Goal: Communication & Community: Answer question/provide support

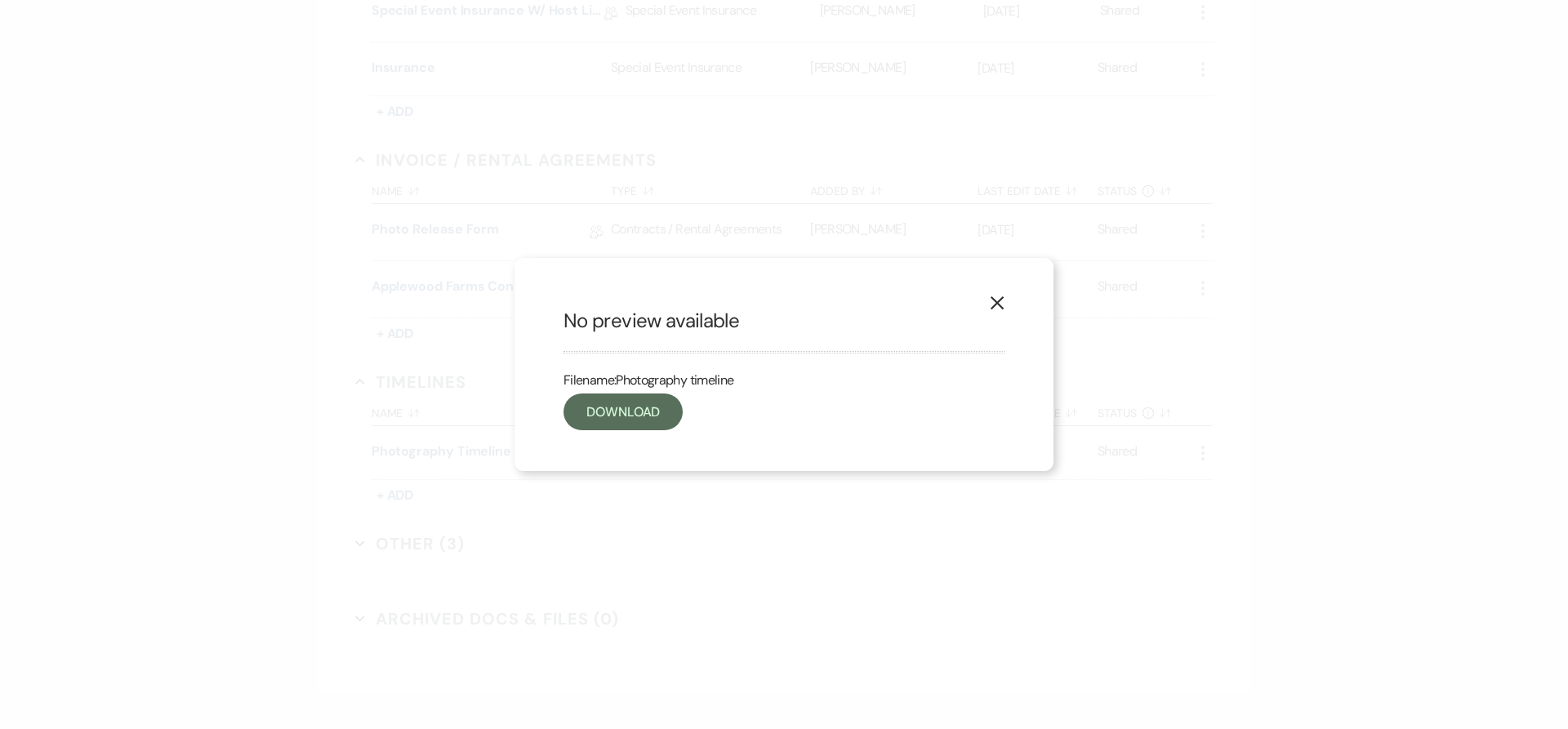
click at [996, 301] on use "button" at bounding box center [996, 303] width 13 height 13
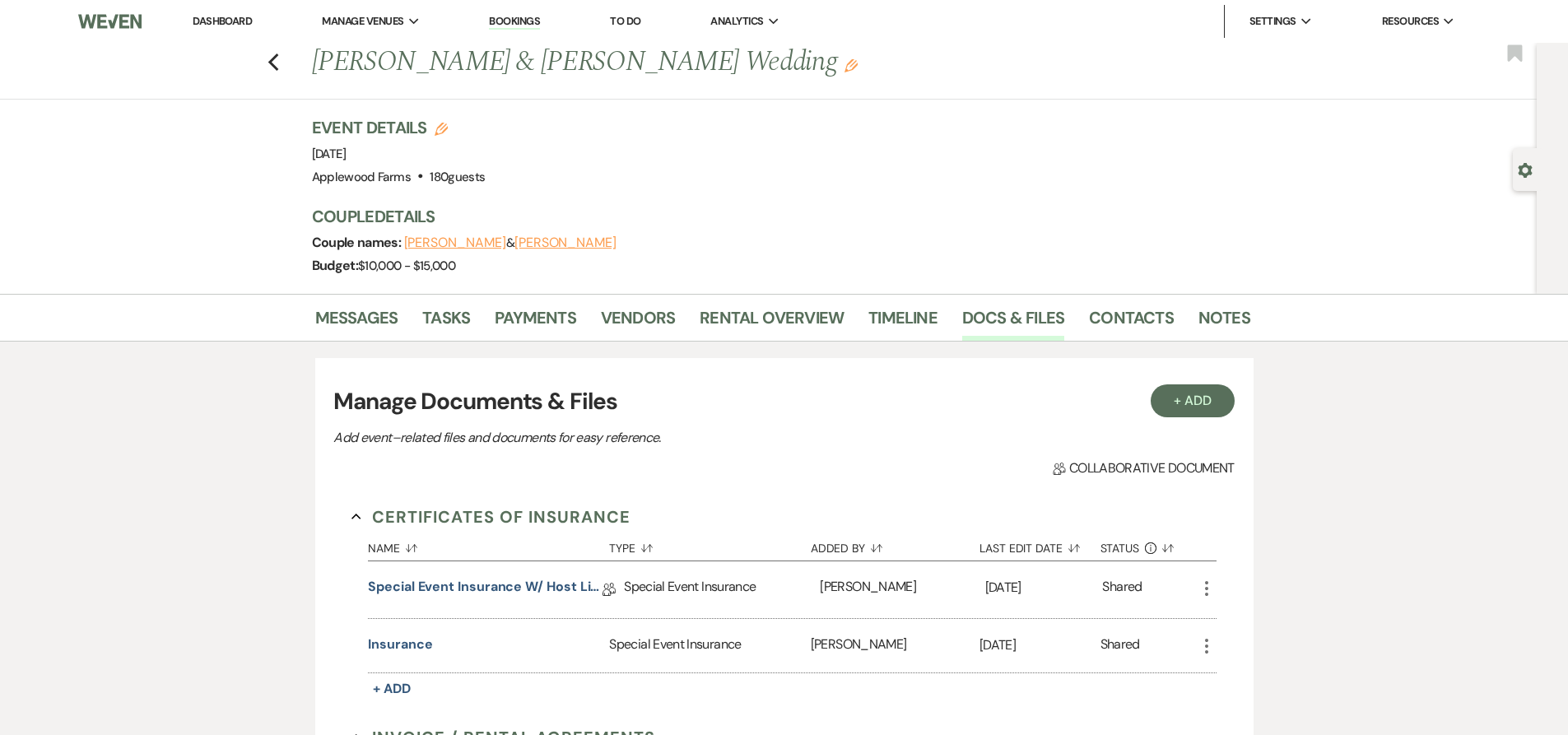
select select "8"
select select "5"
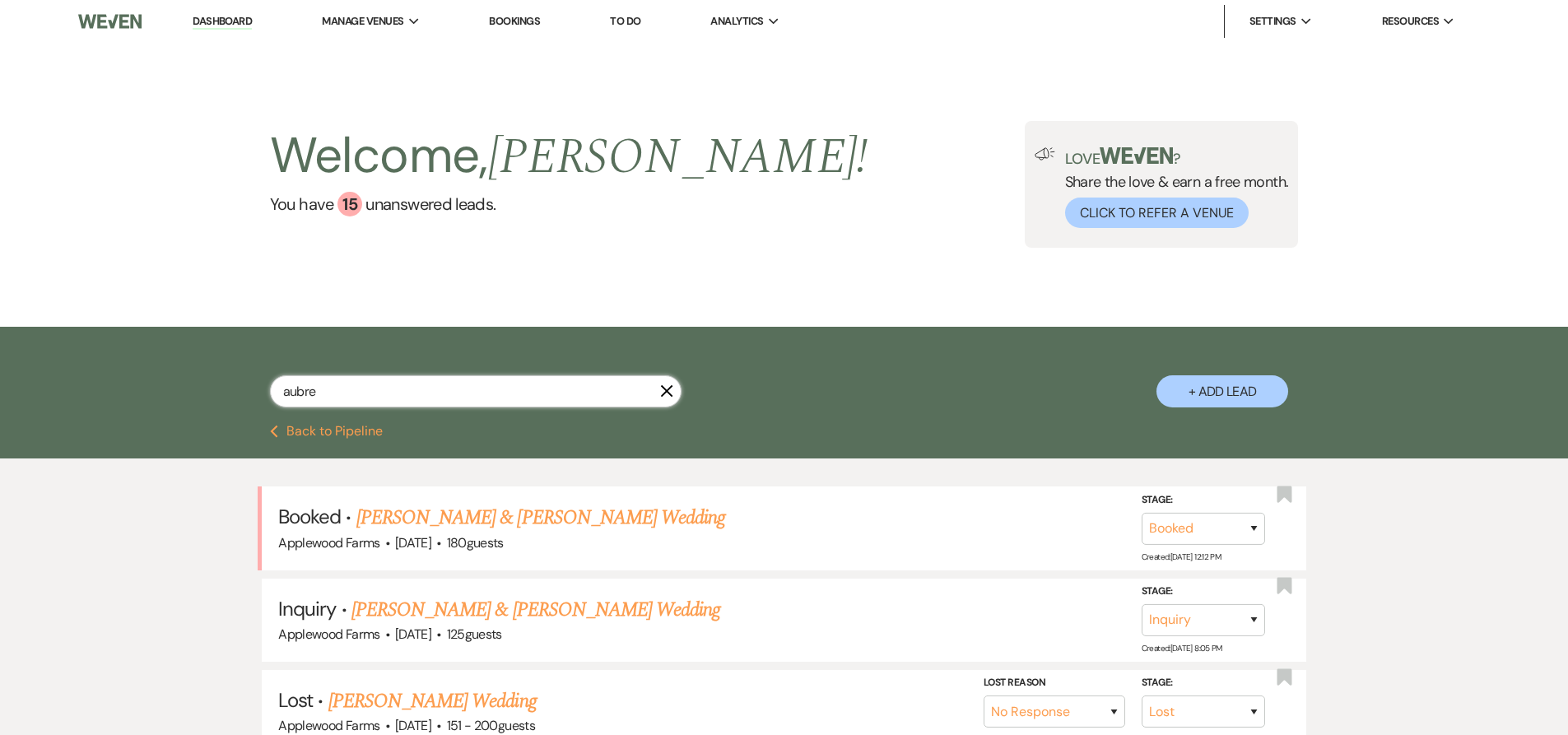
click at [408, 386] on input "aubre" at bounding box center [476, 391] width 411 height 32
type input "a"
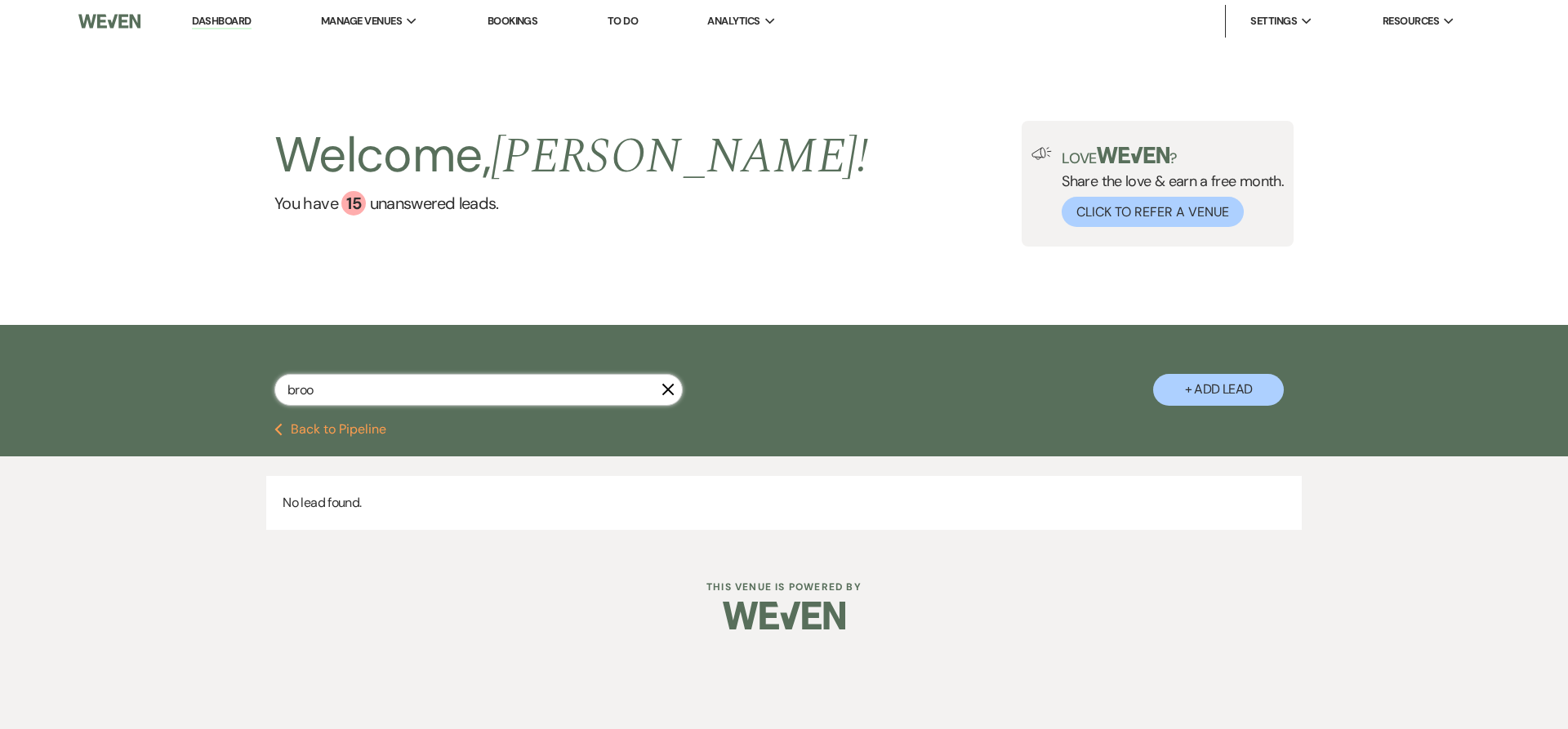
type input "brook"
select select "2"
select select "8"
select select "5"
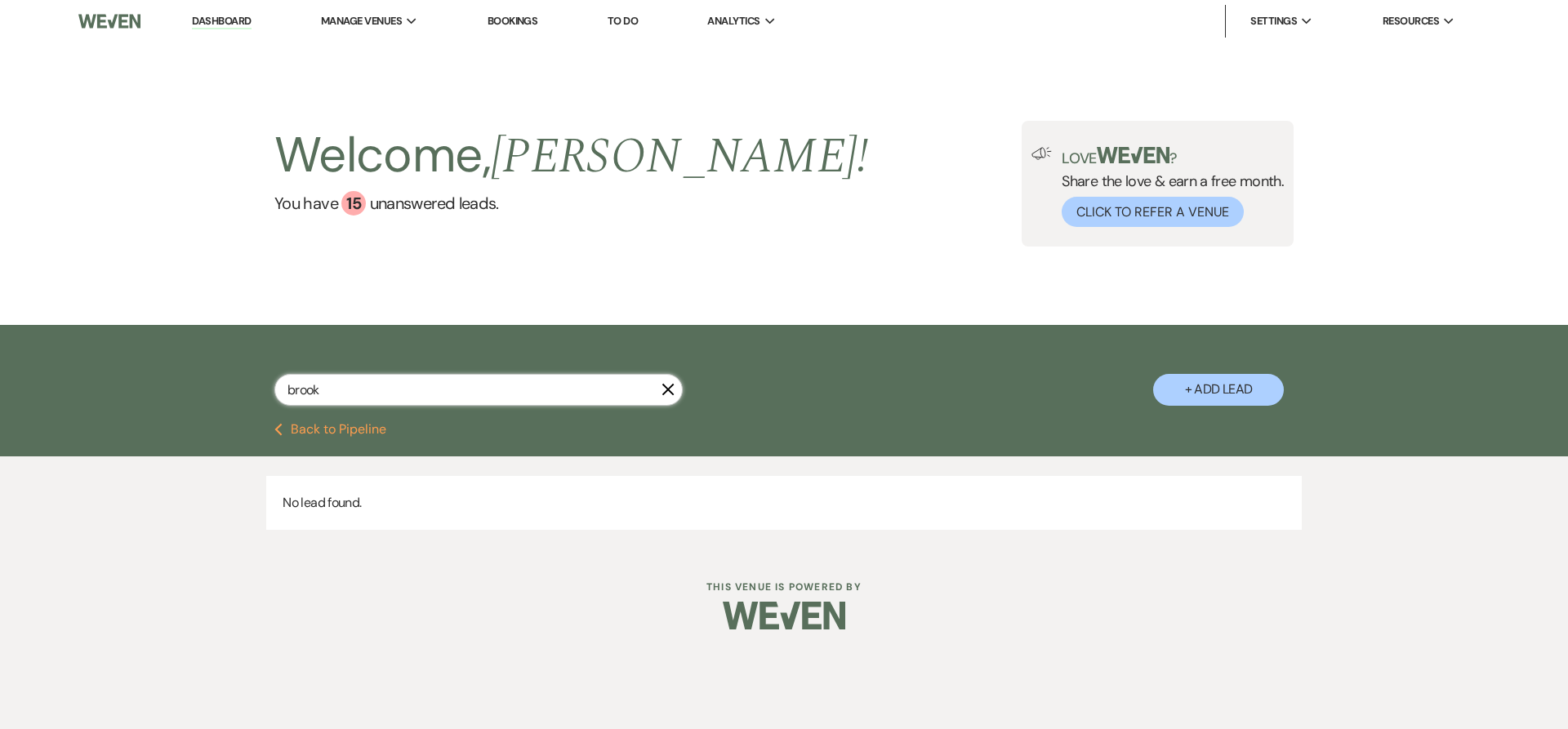
select select "8"
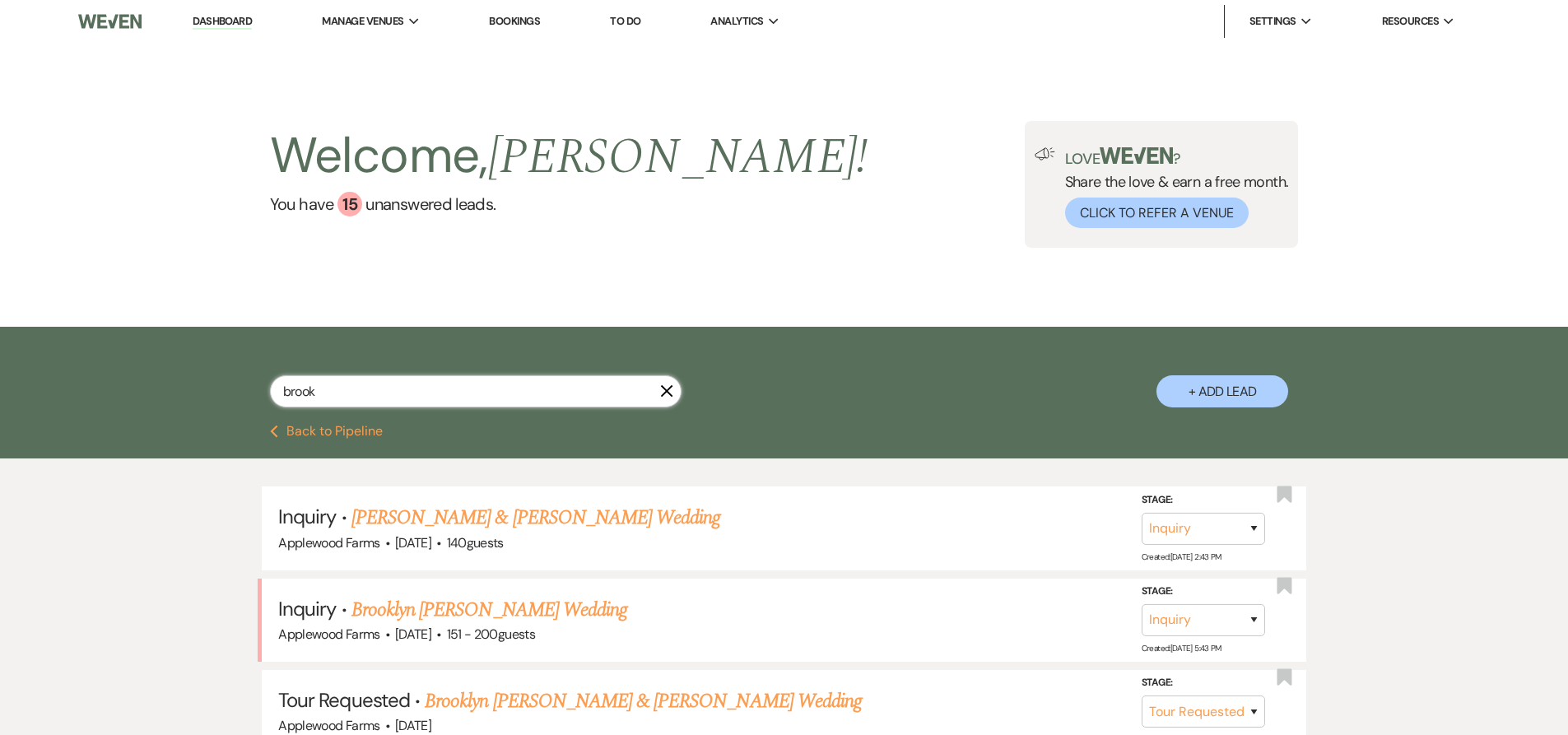
type input "[PERSON_NAME]"
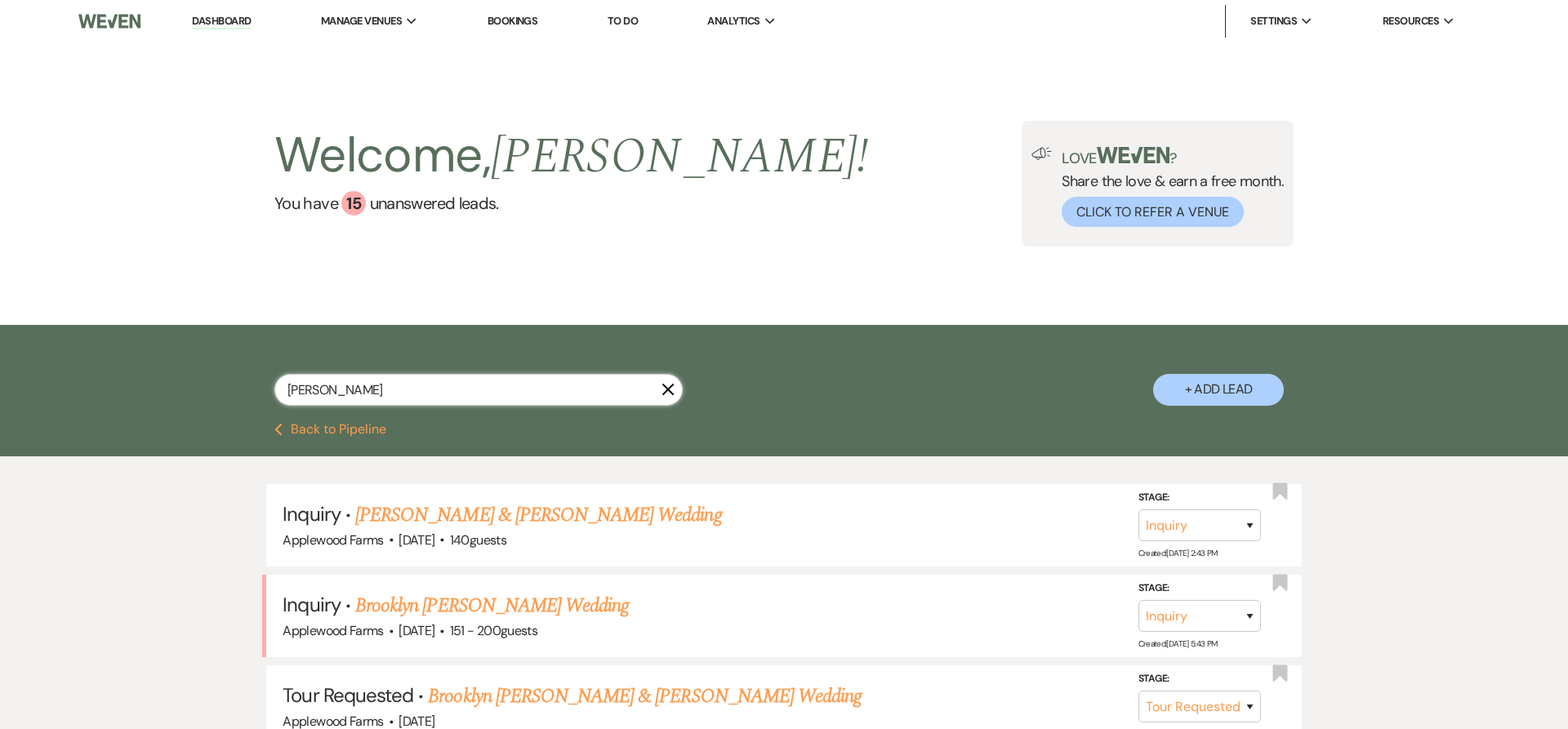
select select "2"
select select "8"
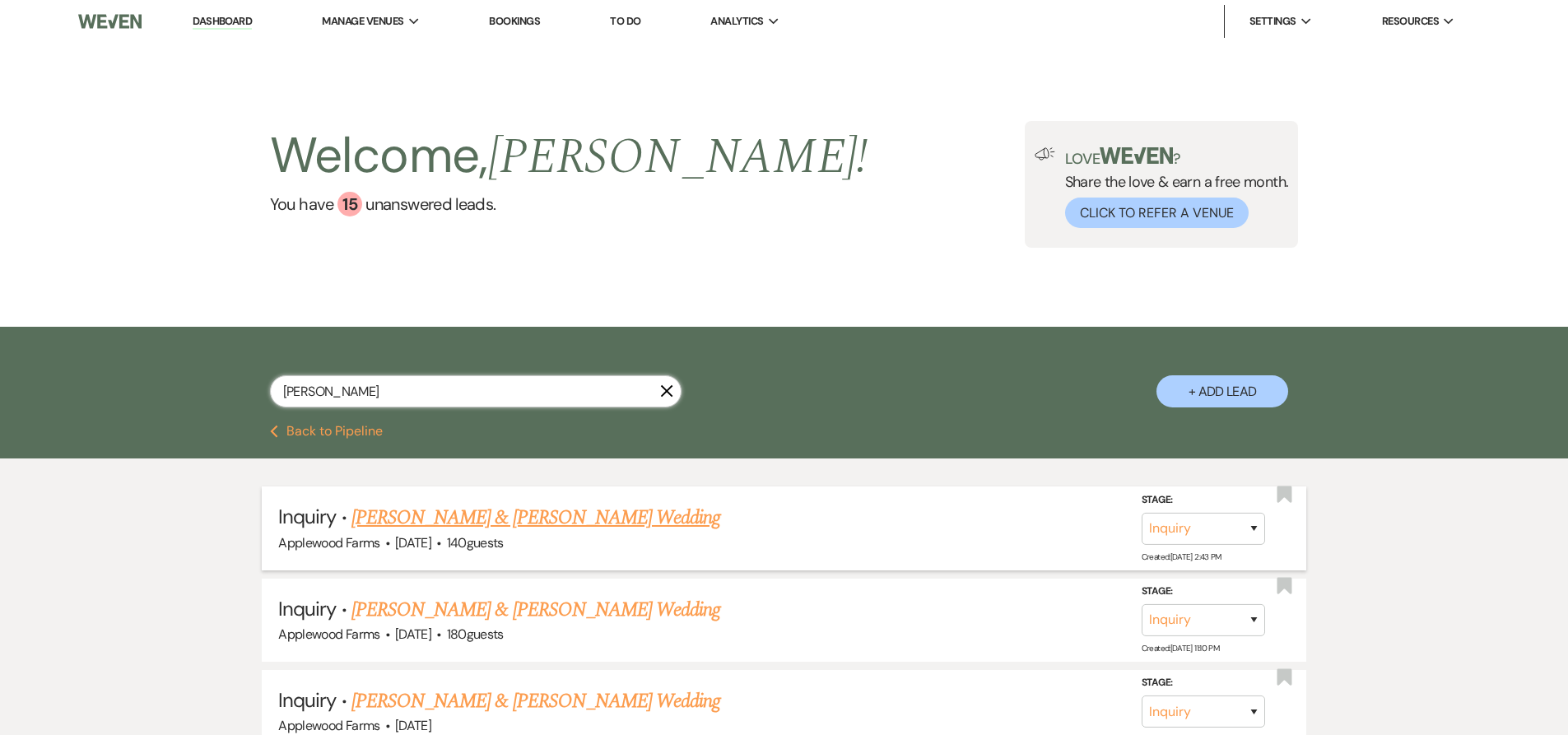
type input "[PERSON_NAME]"
click at [544, 509] on link "[PERSON_NAME] & [PERSON_NAME] Wedding" at bounding box center [535, 518] width 369 height 30
select select "5"
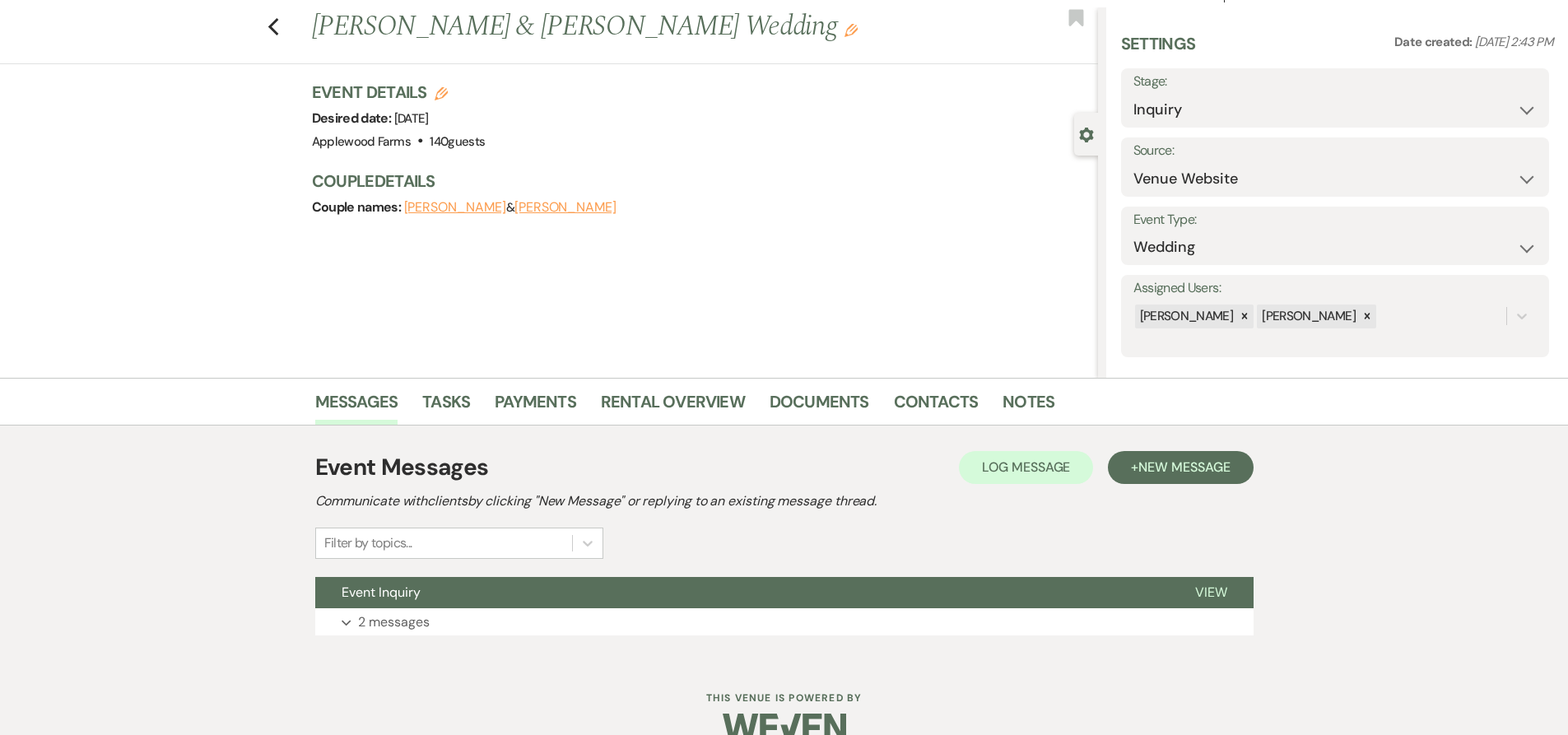
scroll to position [66, 0]
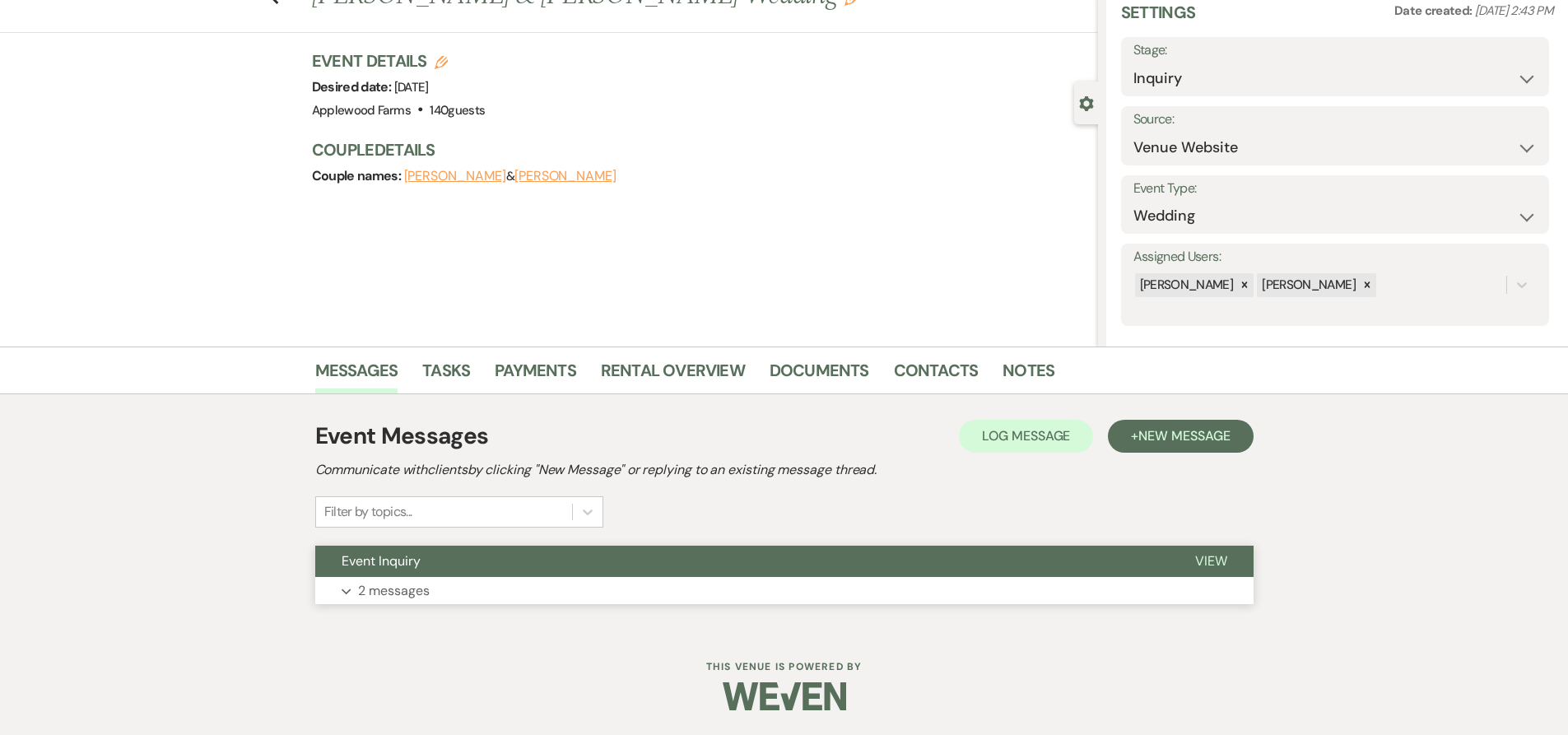
click at [385, 589] on p "2 messages" at bounding box center [394, 591] width 71 height 22
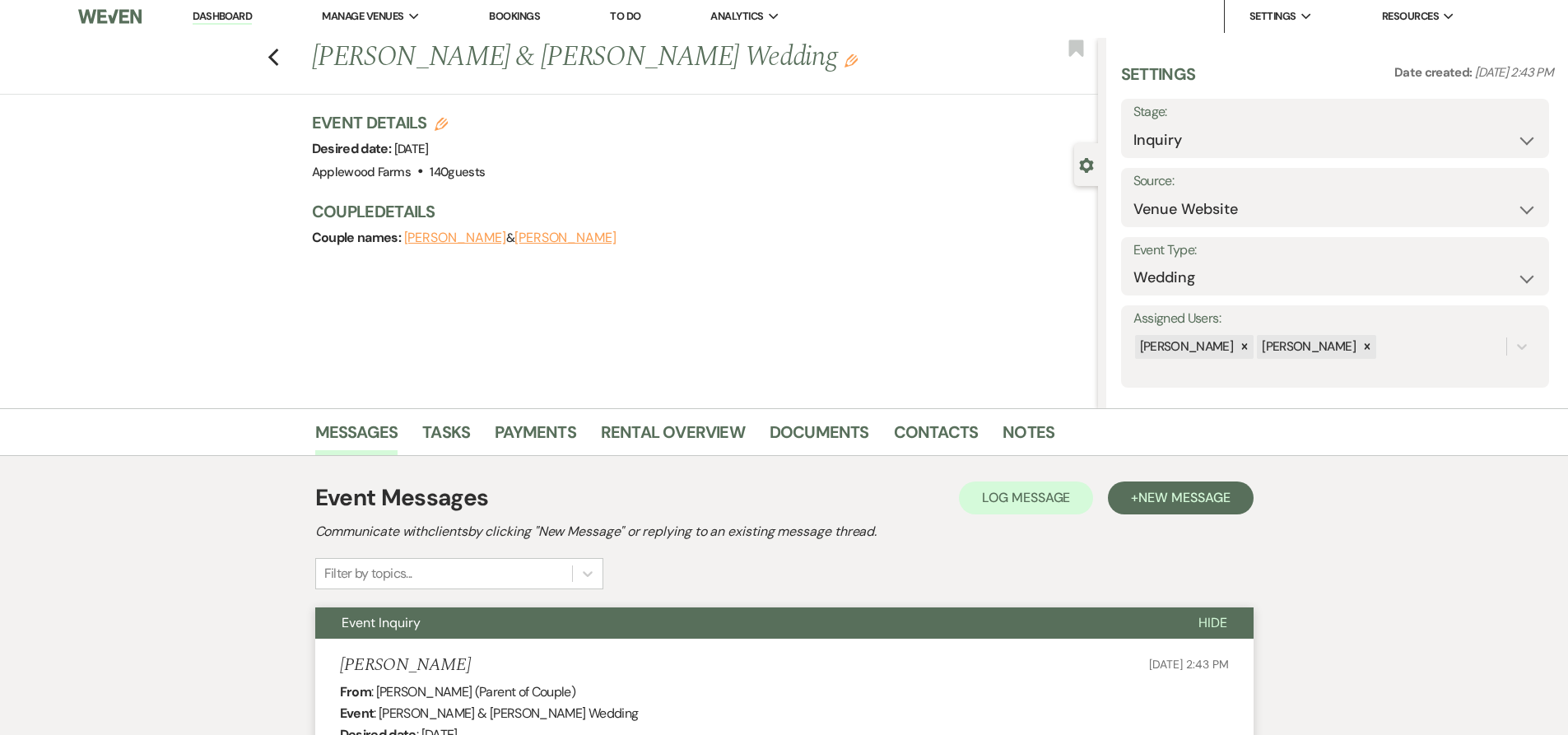
scroll to position [0, 0]
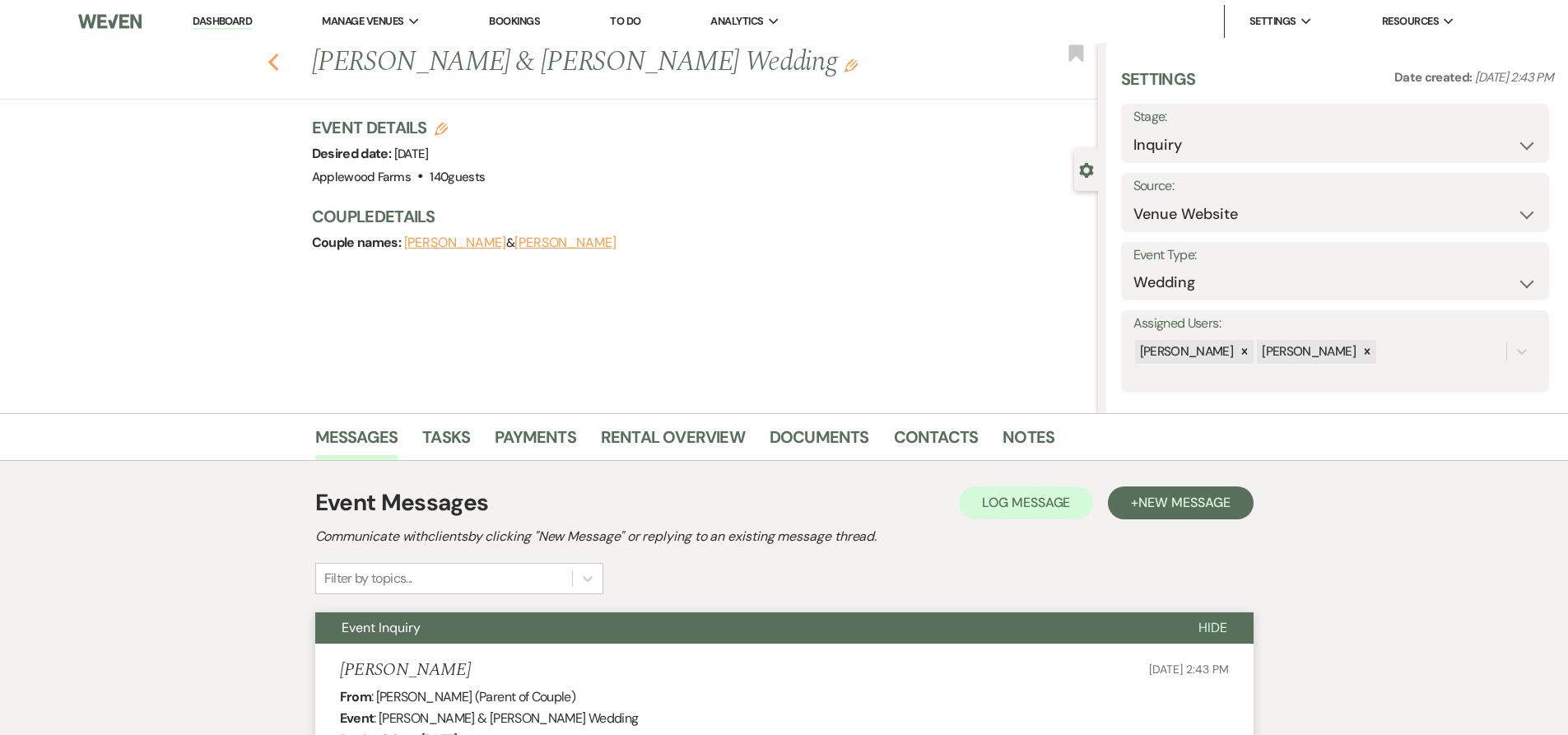
click at [278, 58] on use "button" at bounding box center [273, 62] width 10 height 18
select select "2"
select select "8"
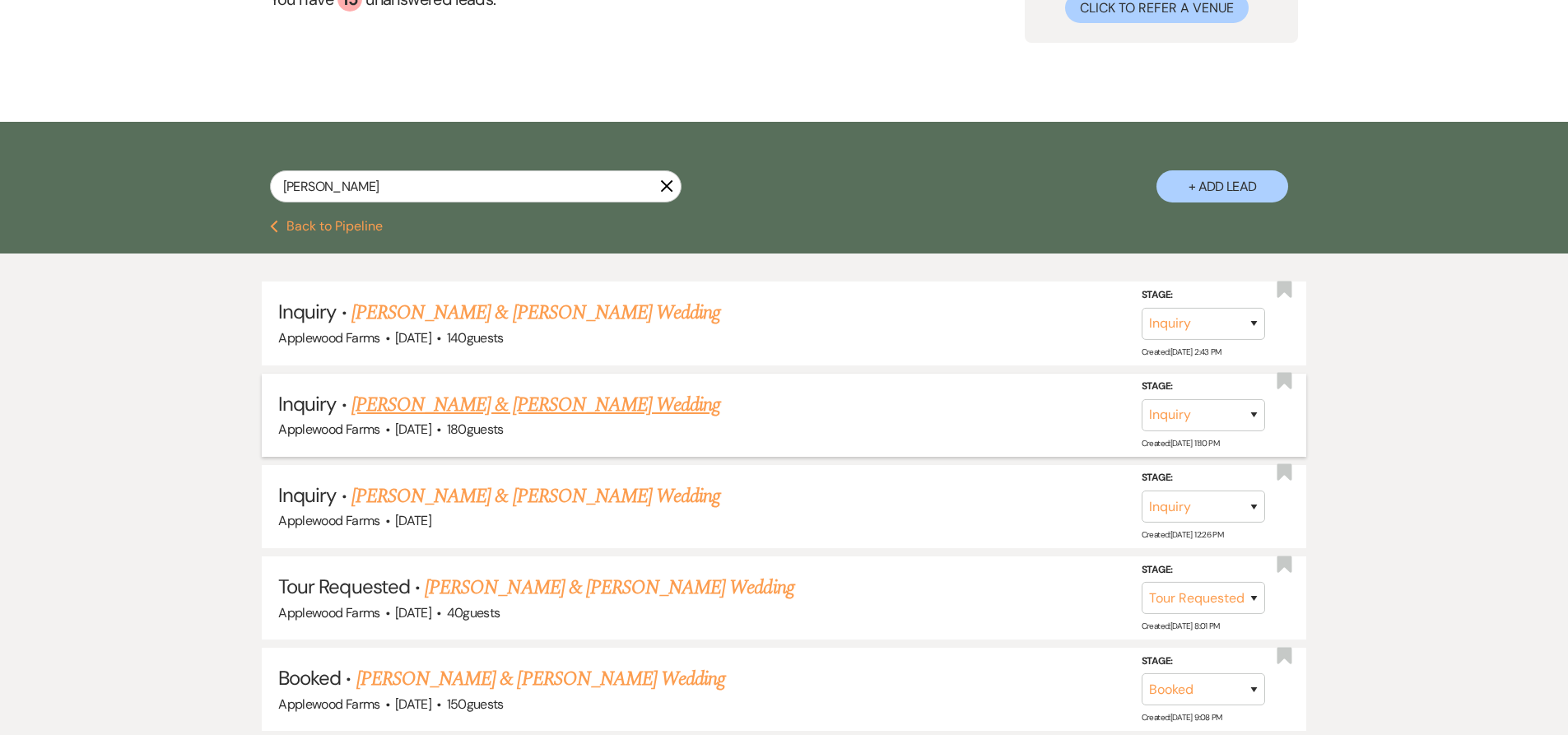
scroll to position [247, 0]
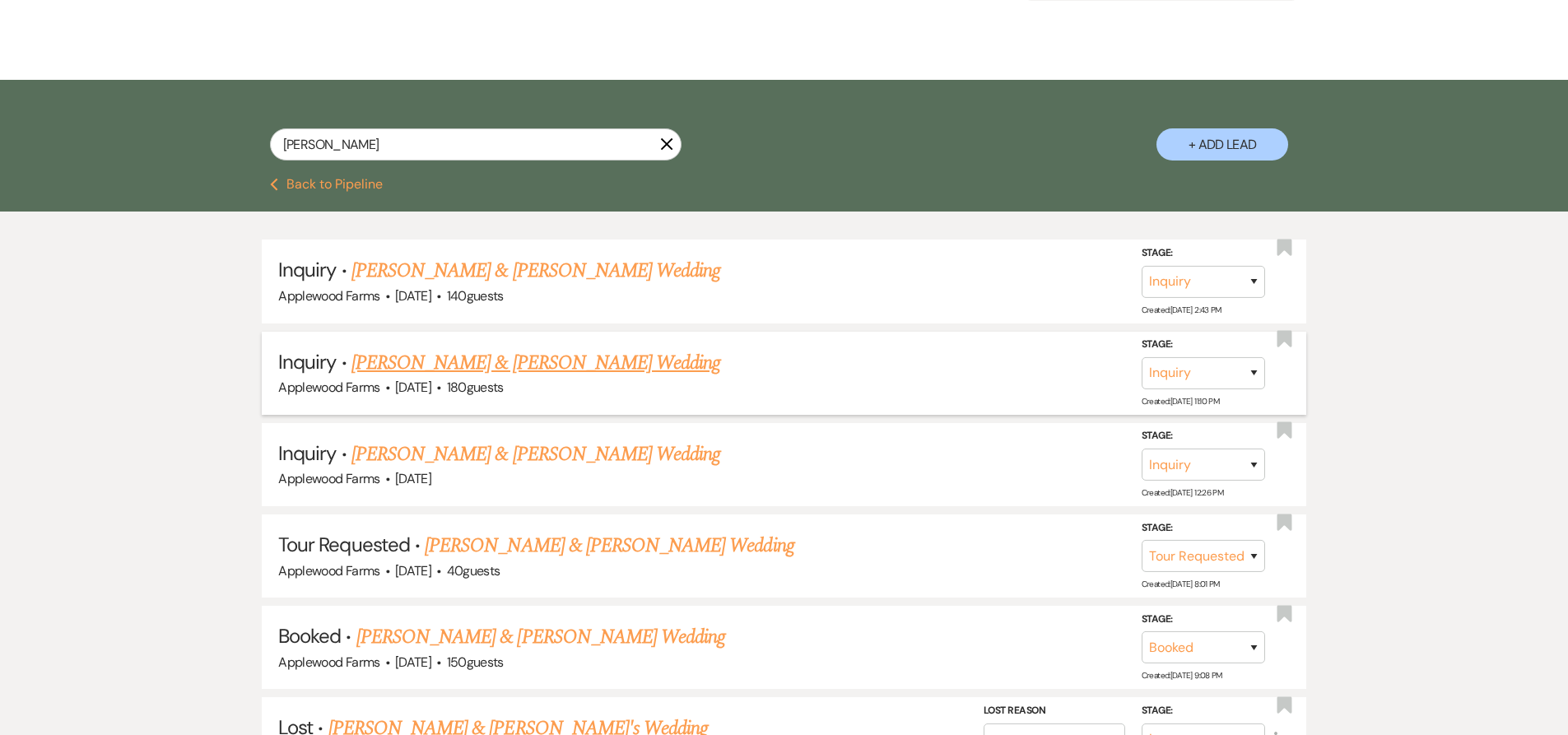
click at [625, 627] on link "[PERSON_NAME] & [PERSON_NAME] Wedding" at bounding box center [540, 637] width 369 height 30
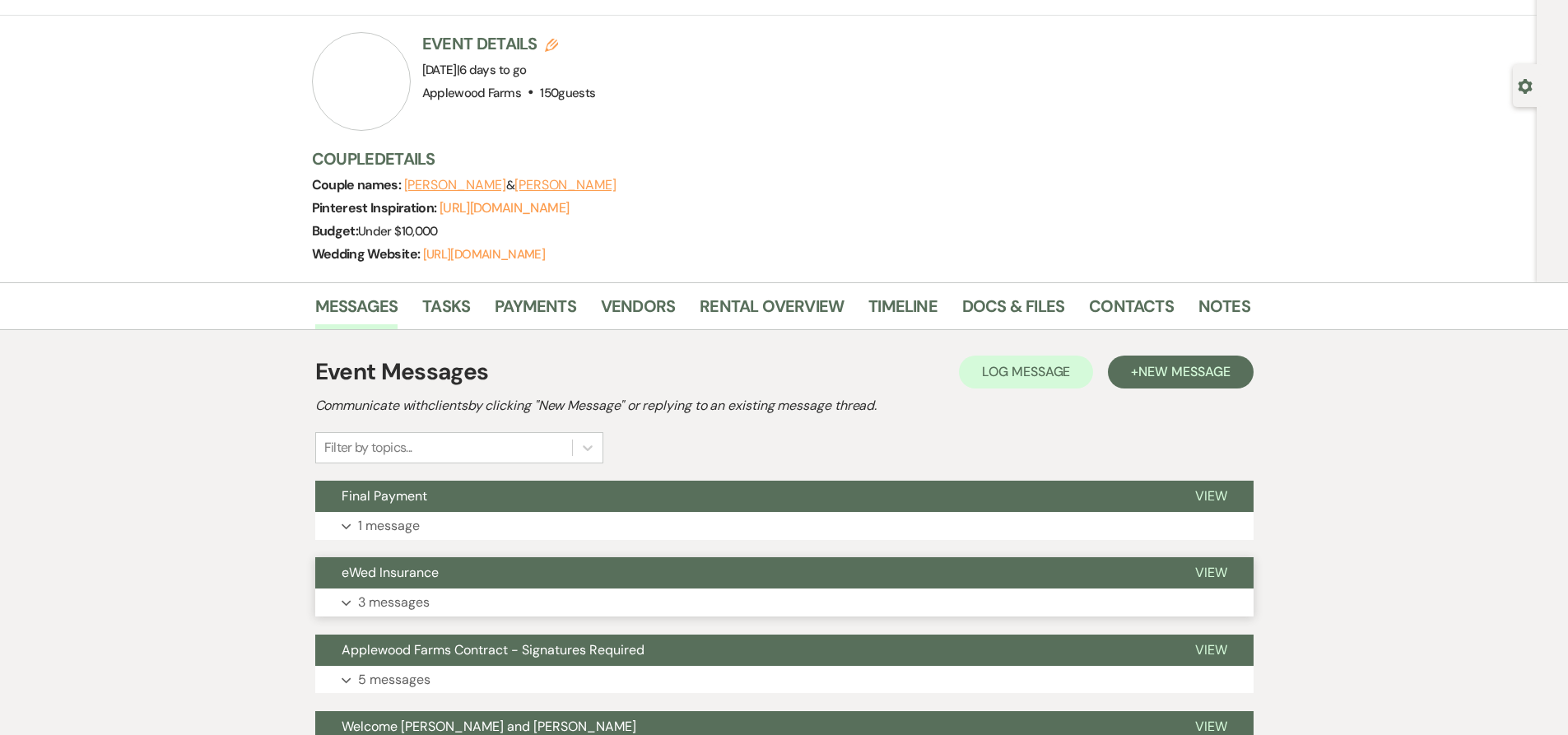
scroll to position [247, 0]
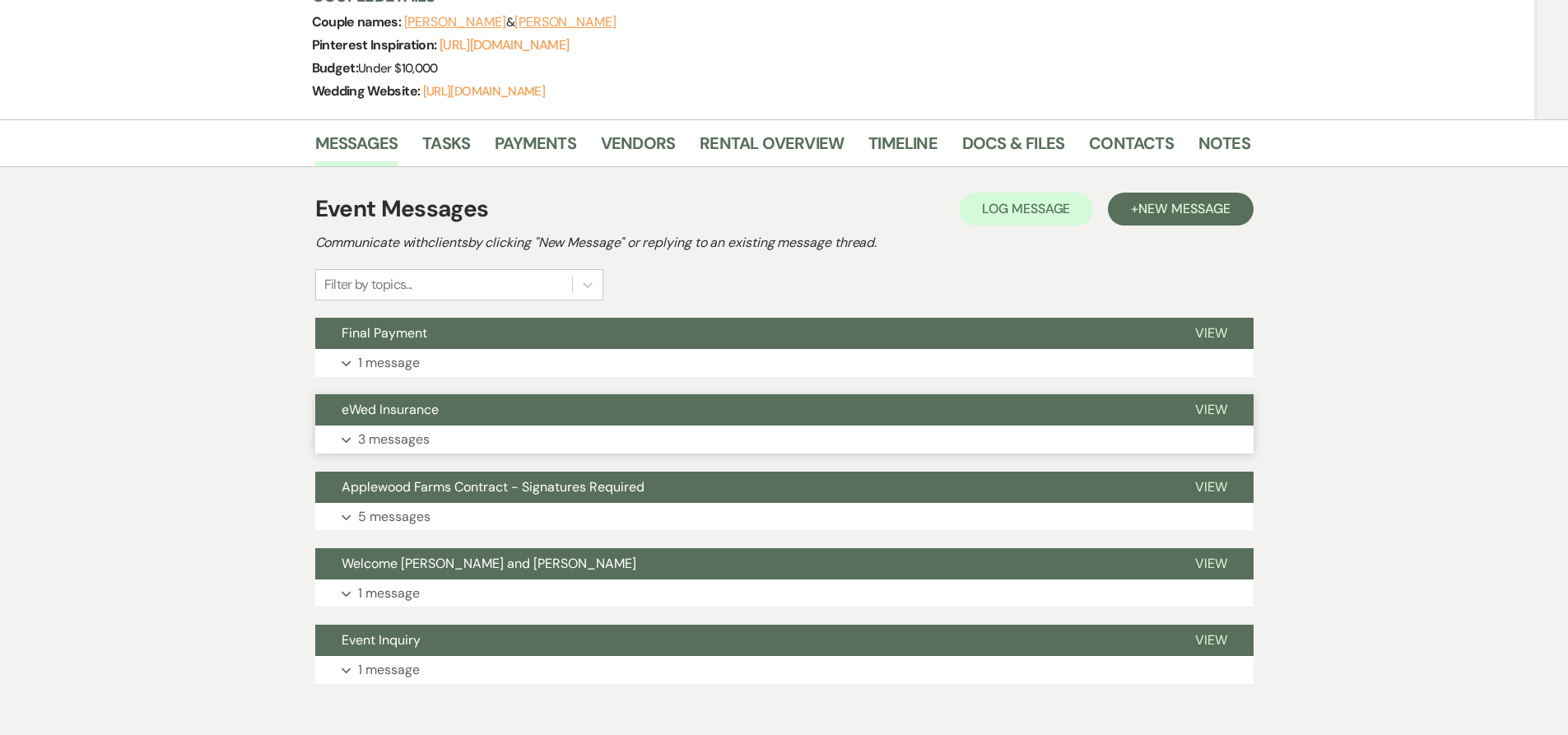
click at [409, 442] on p "3 messages" at bounding box center [394, 439] width 71 height 22
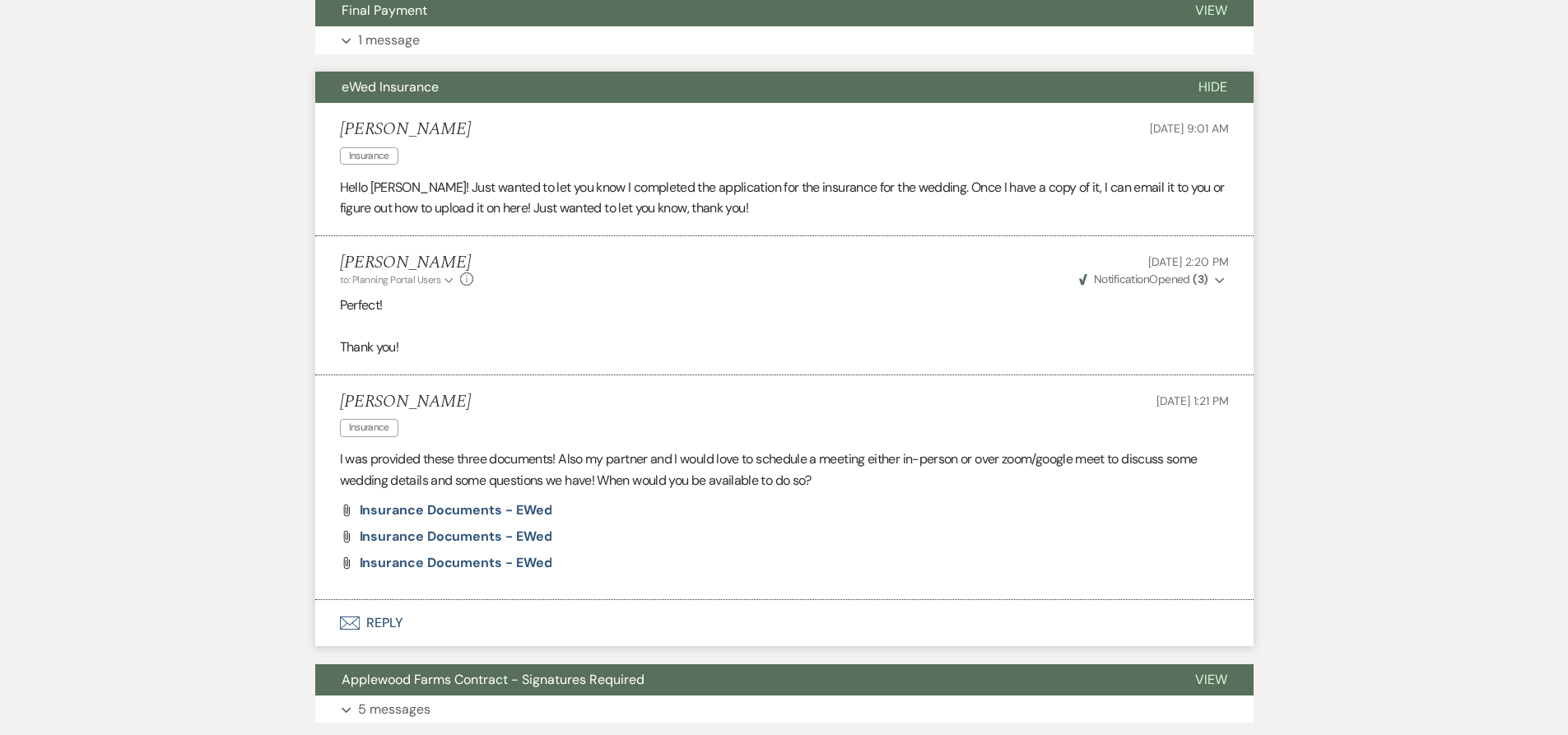
scroll to position [576, 0]
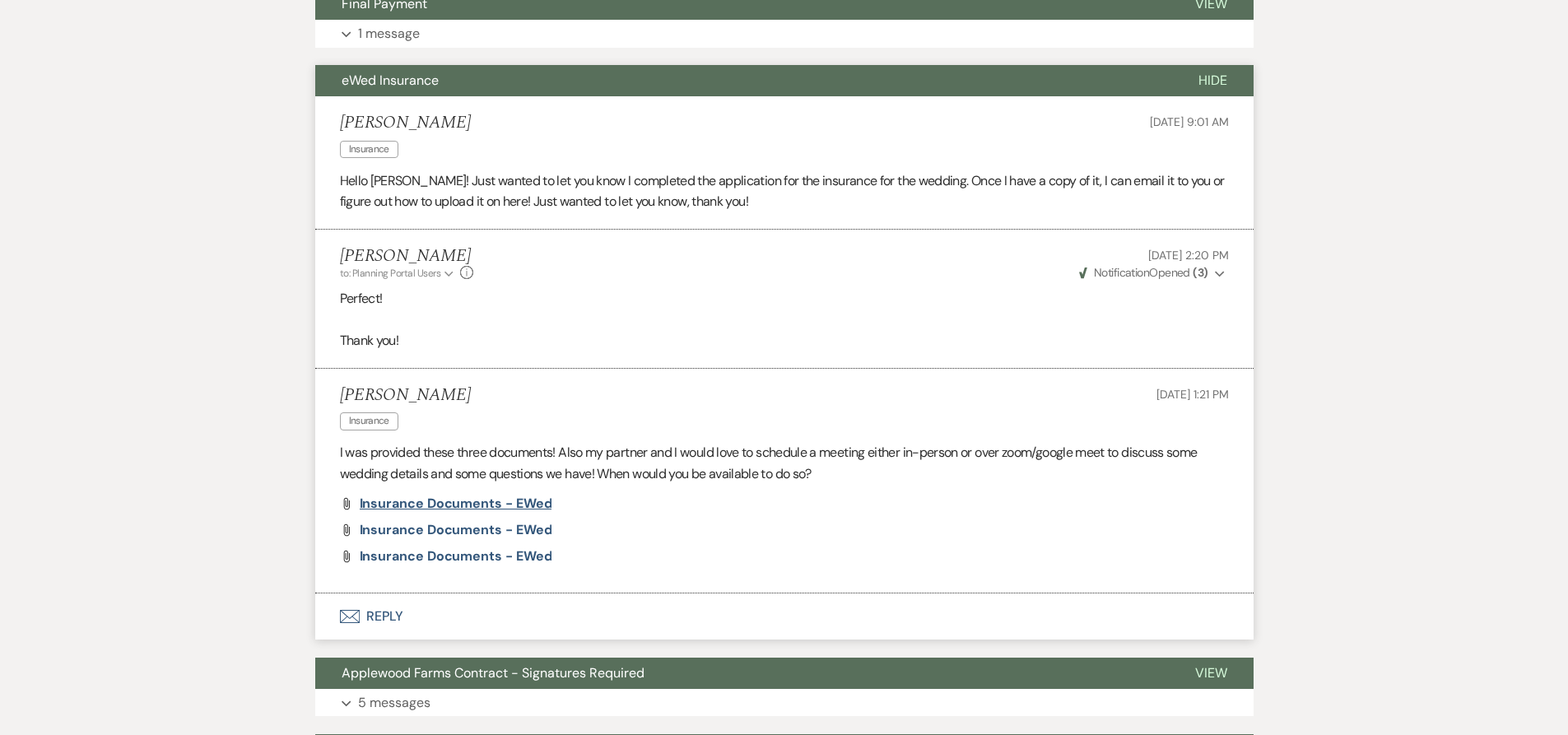
click at [467, 507] on span "Insurance Documents - eWed" at bounding box center [456, 503] width 193 height 17
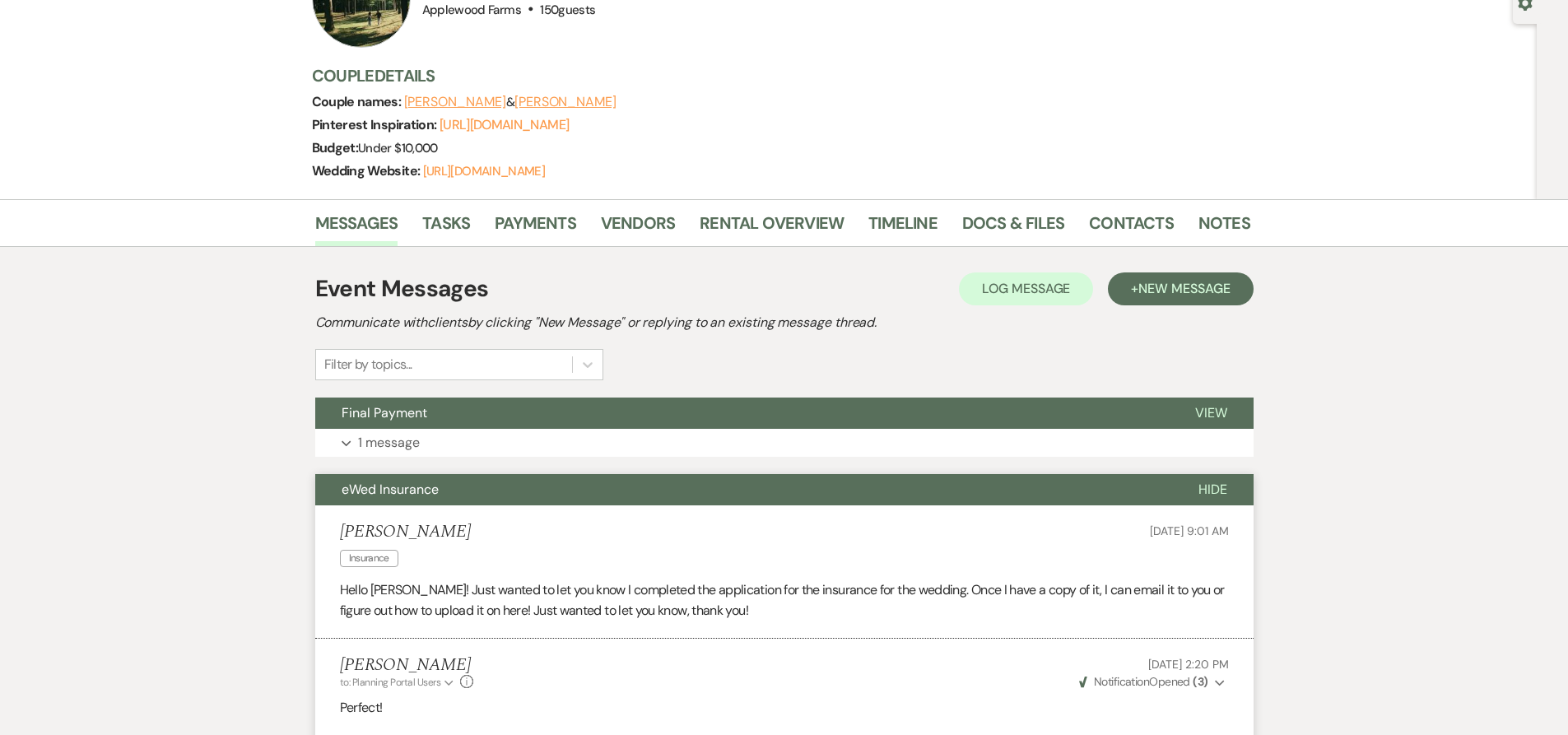
scroll to position [0, 0]
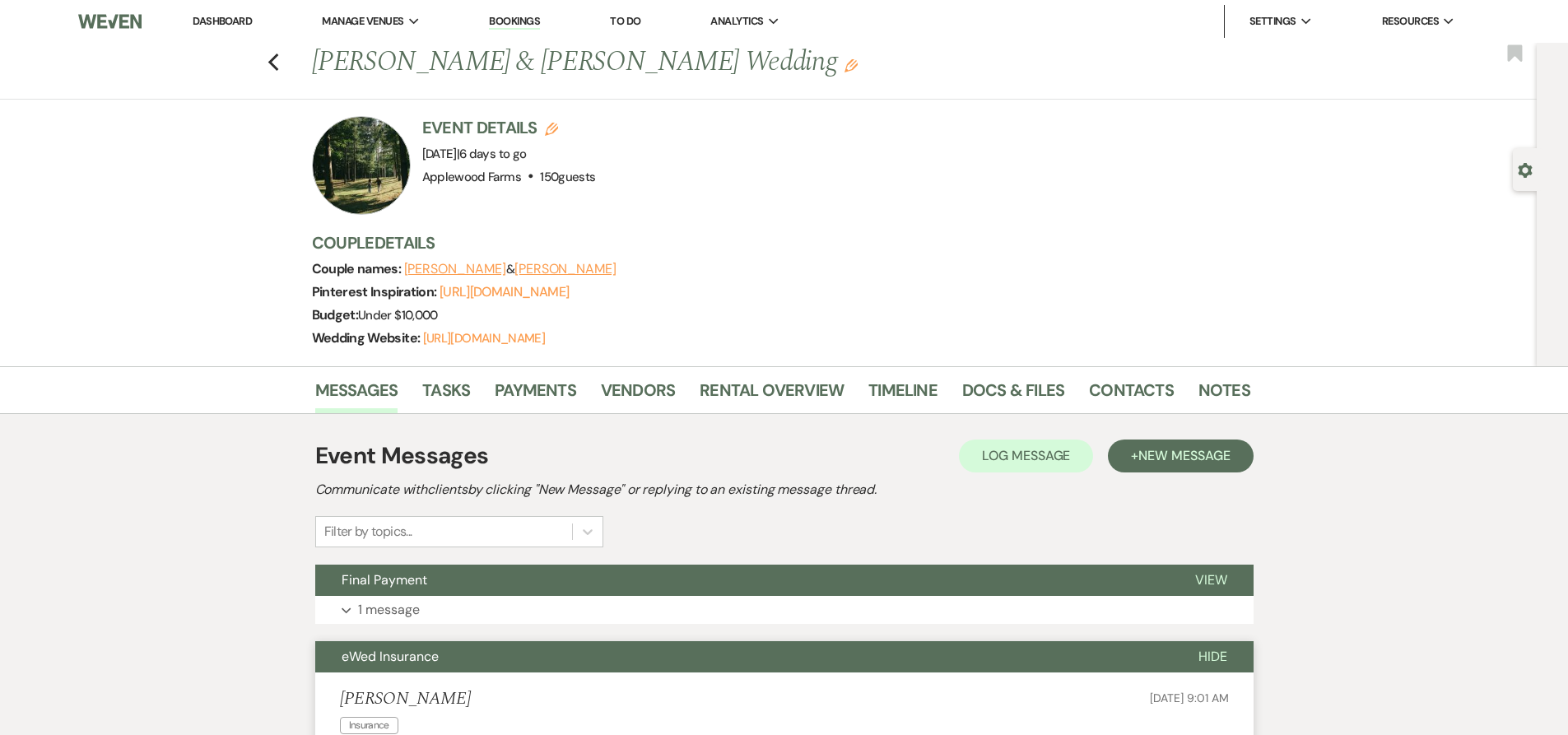
click at [234, 28] on li "Dashboard" at bounding box center [221, 22] width 76 height 33
click at [234, 19] on link "Dashboard" at bounding box center [222, 21] width 59 height 14
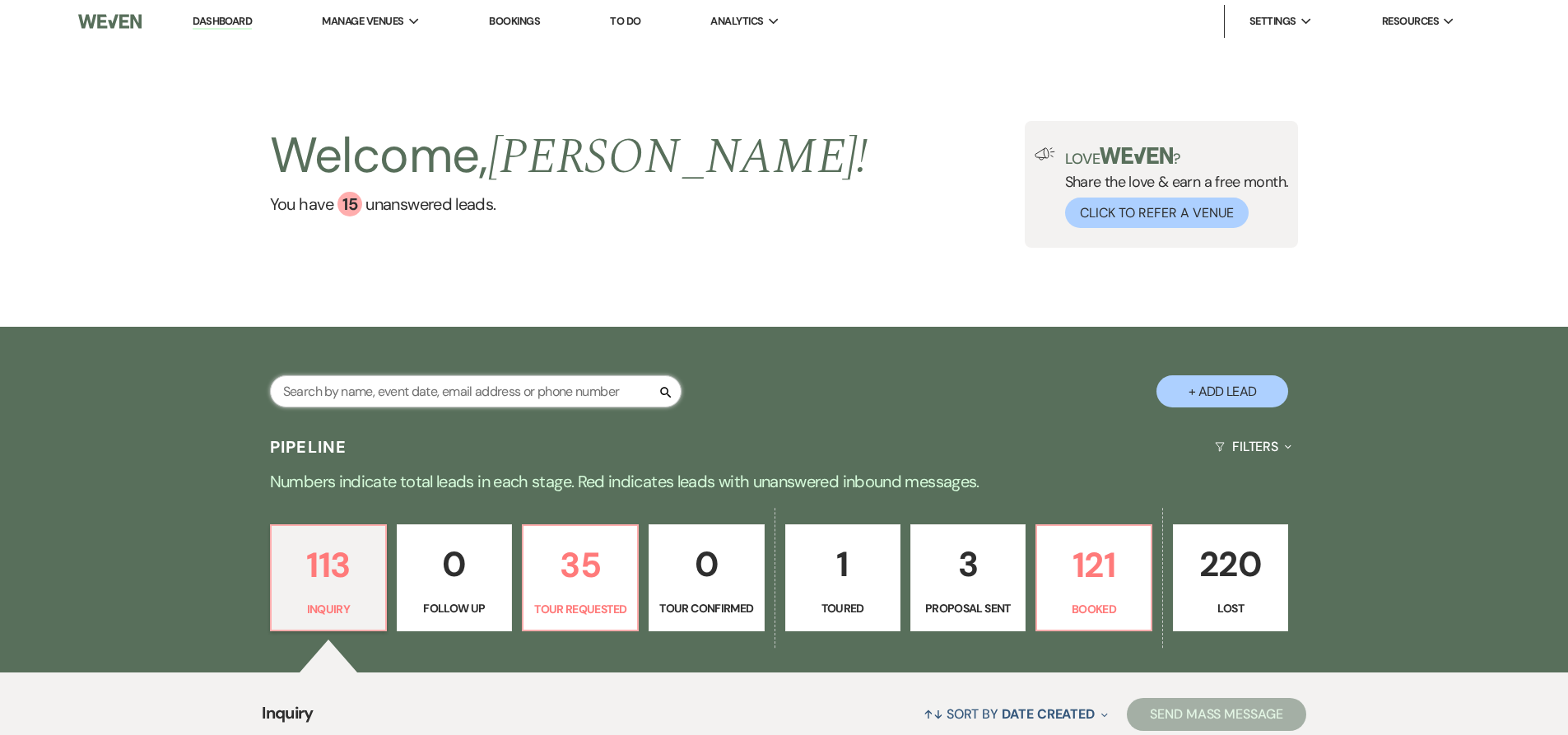
click at [592, 396] on input "text" at bounding box center [476, 391] width 411 height 32
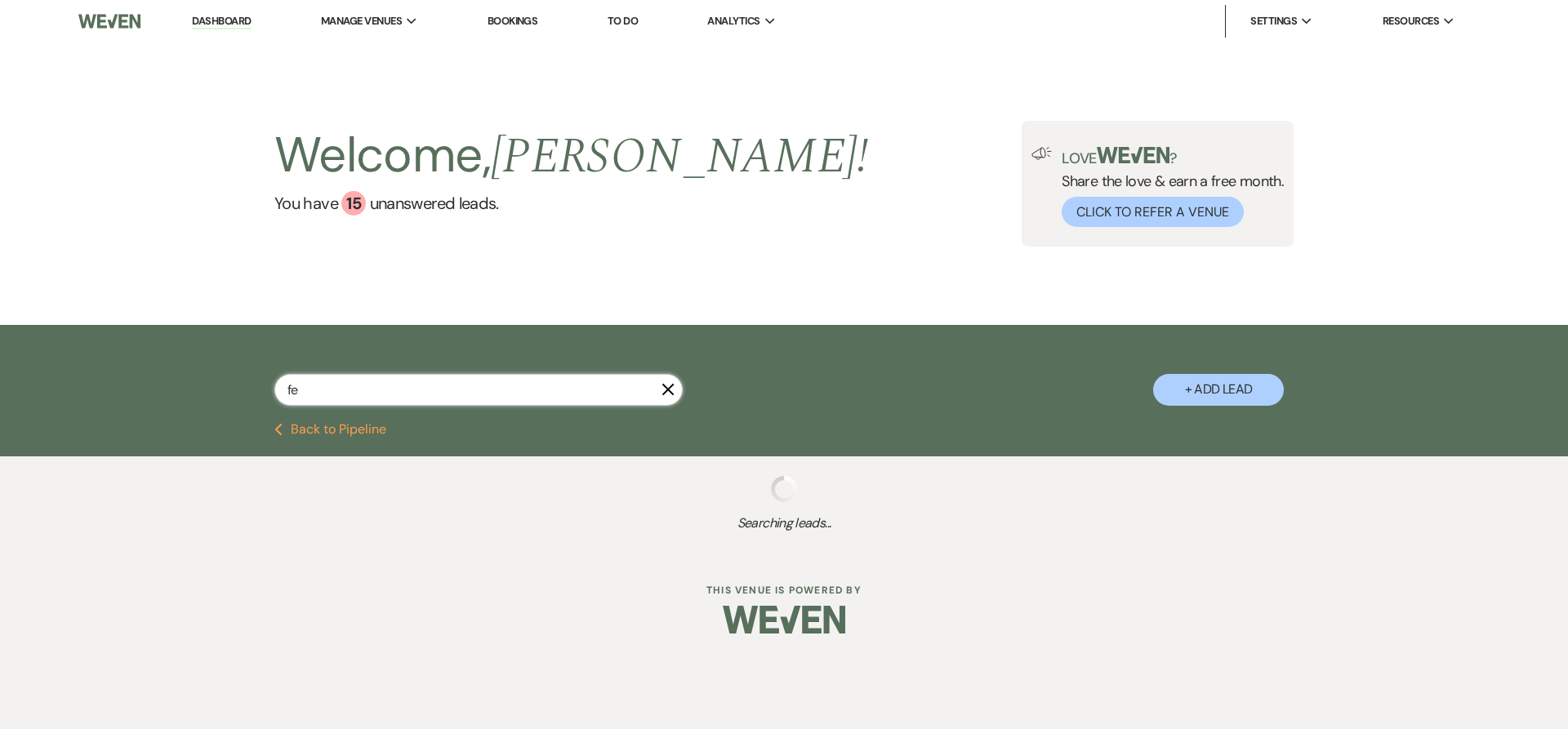
type input "fel"
select select "2"
select select "8"
select select "3"
select select "2"
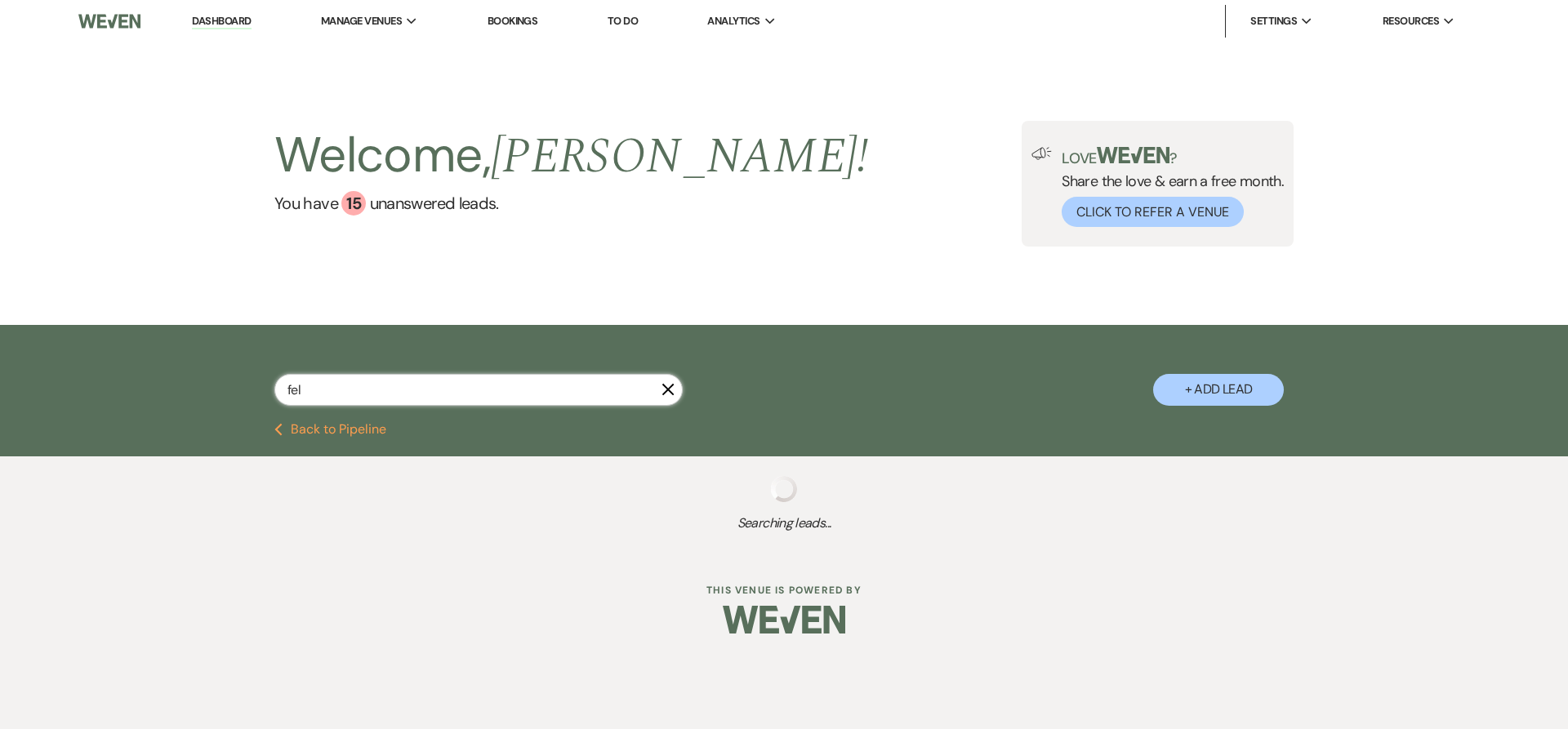
select select "8"
select select "5"
select select "8"
select select "3"
select select "8"
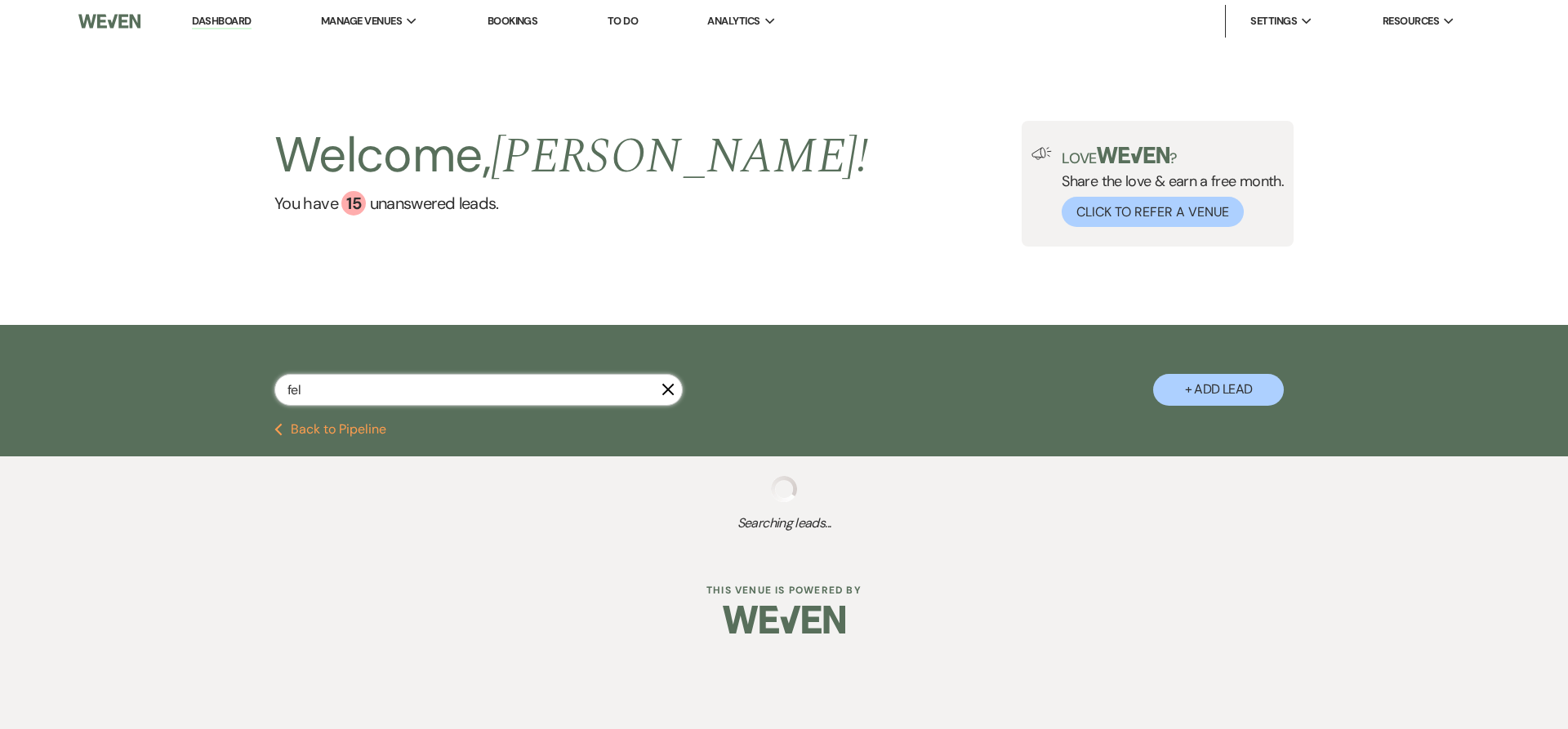
select select "3"
select select "8"
select select "2"
select select "8"
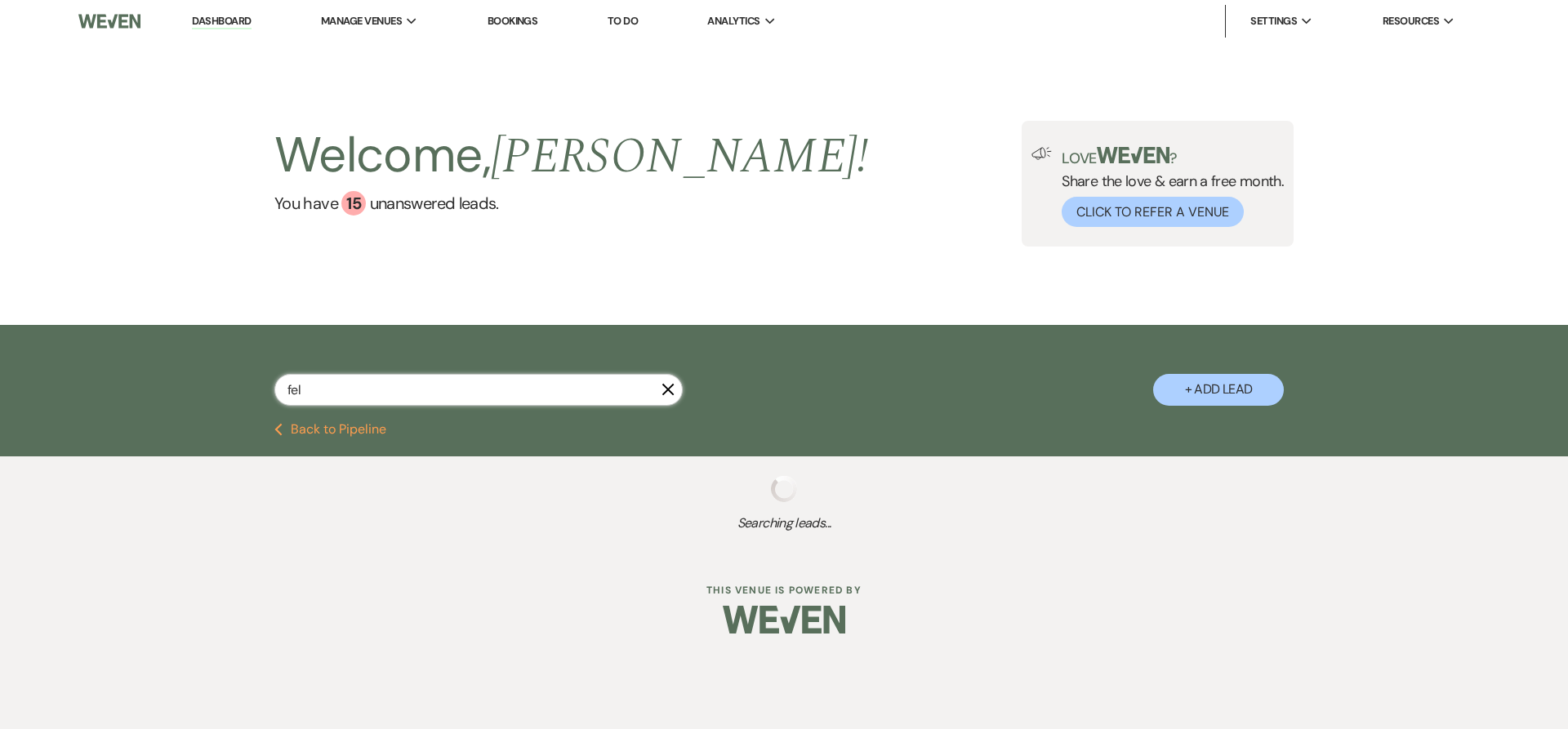
select select "8"
select select "2"
select select "8"
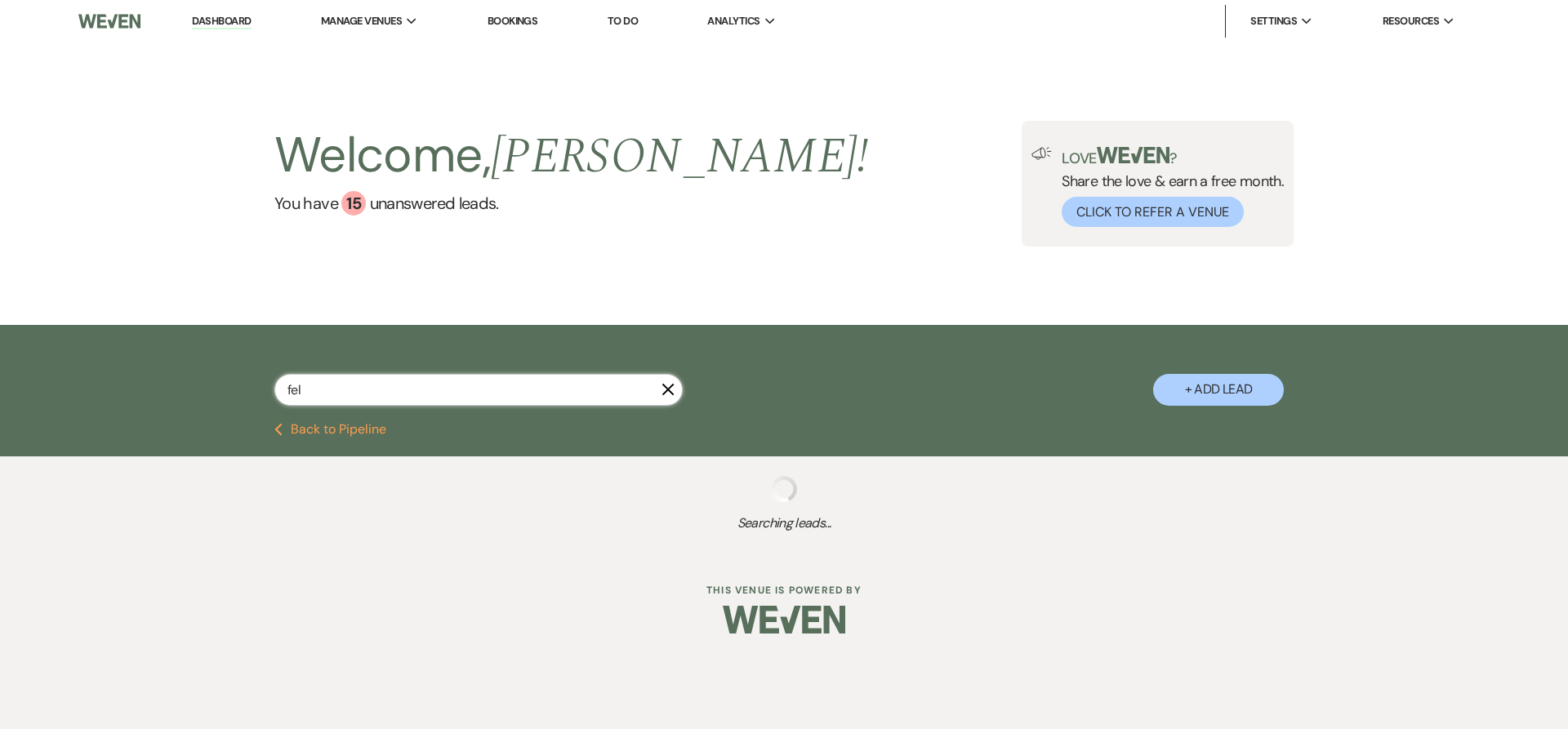
select select "8"
select select "5"
select select "2"
select select "8"
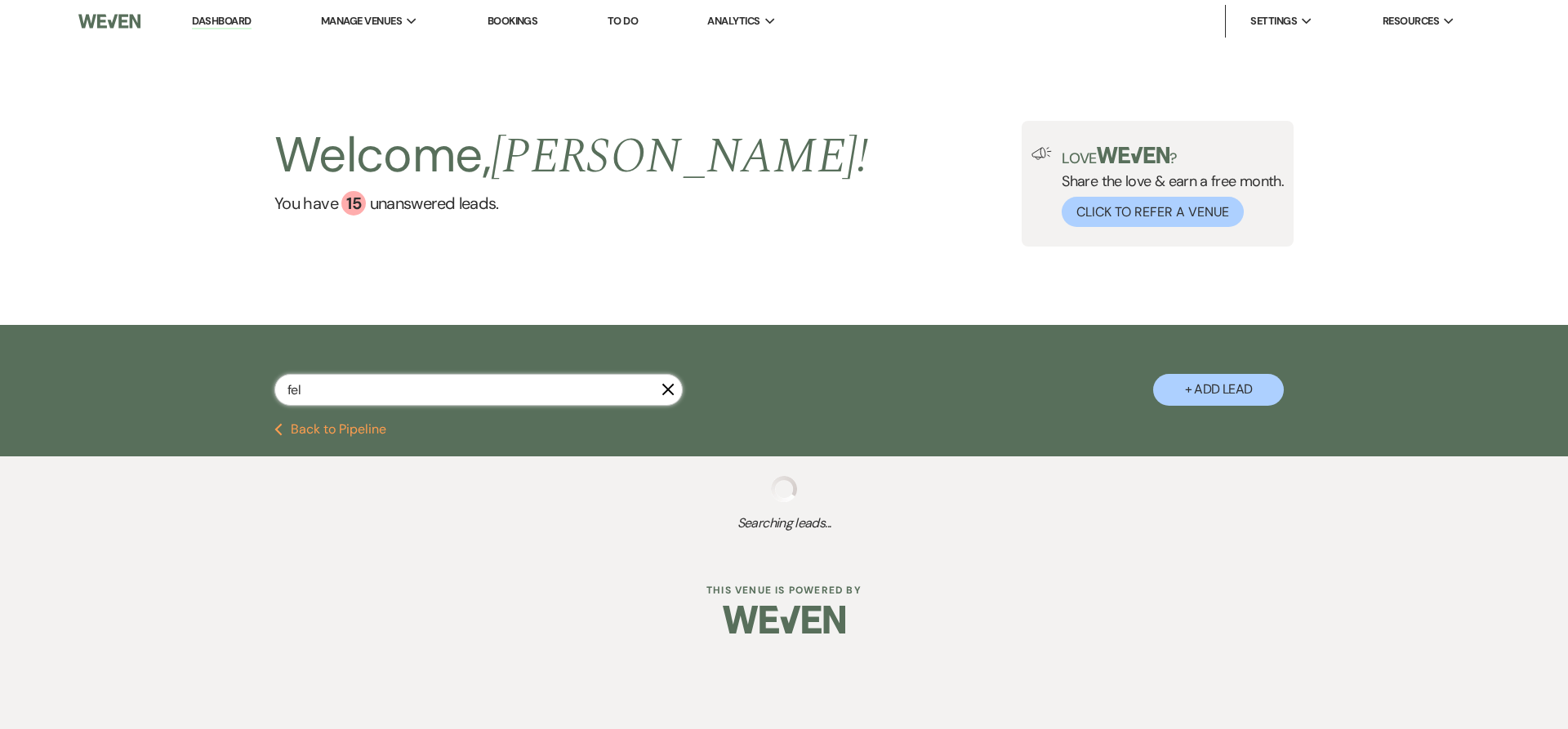
select select "8"
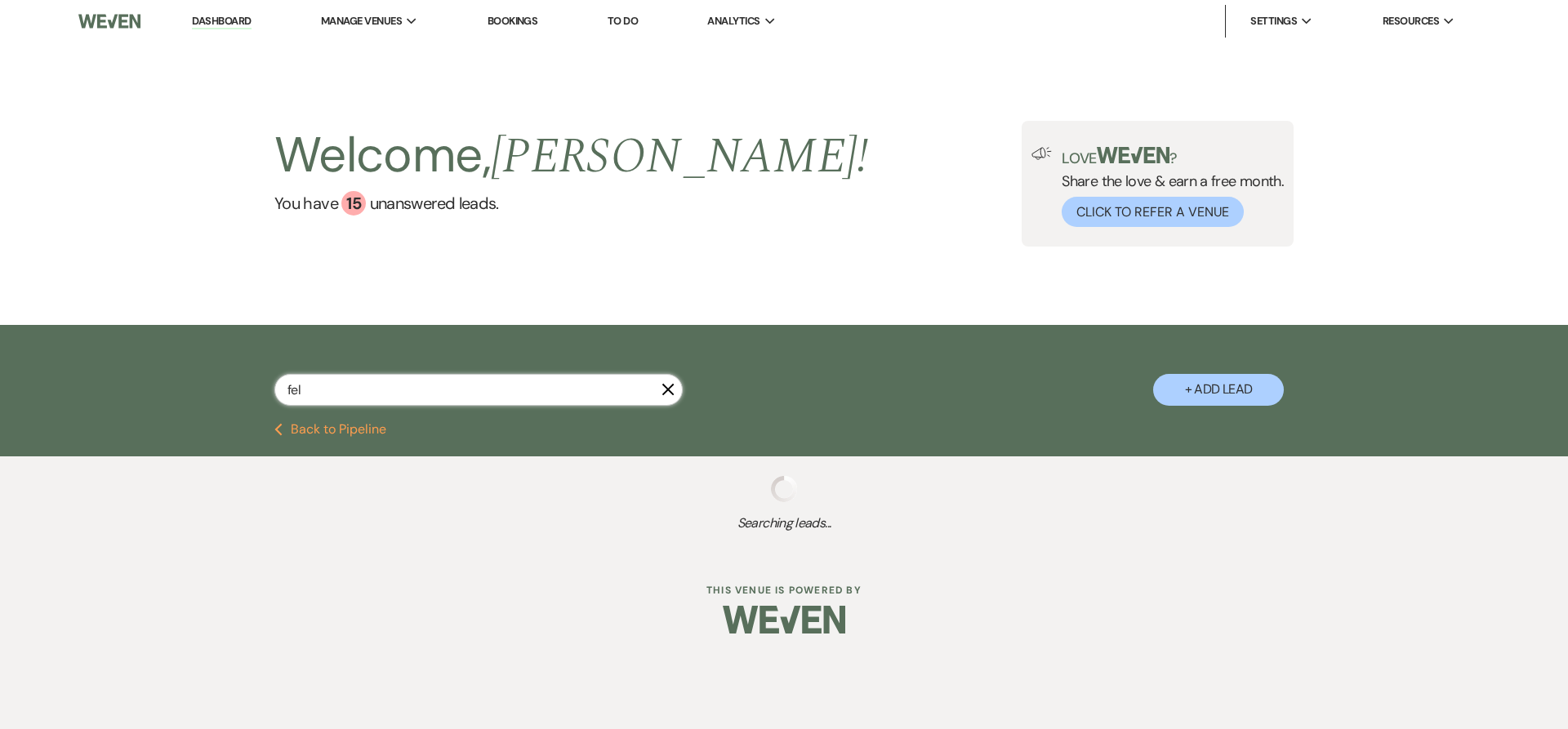
select select "5"
select select "8"
select select "1"
select select "8"
select select "1"
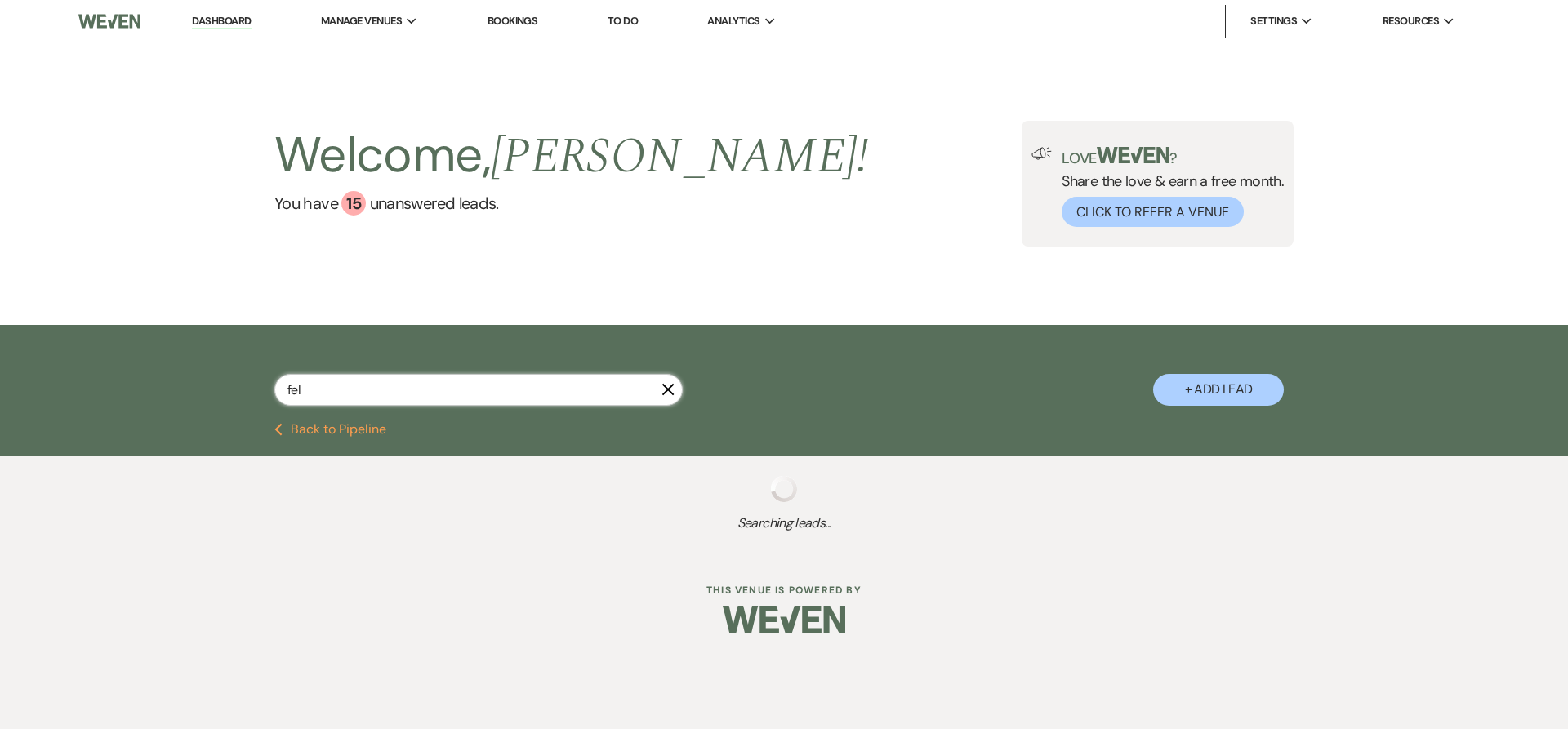
select select "8"
select select "5"
select select "8"
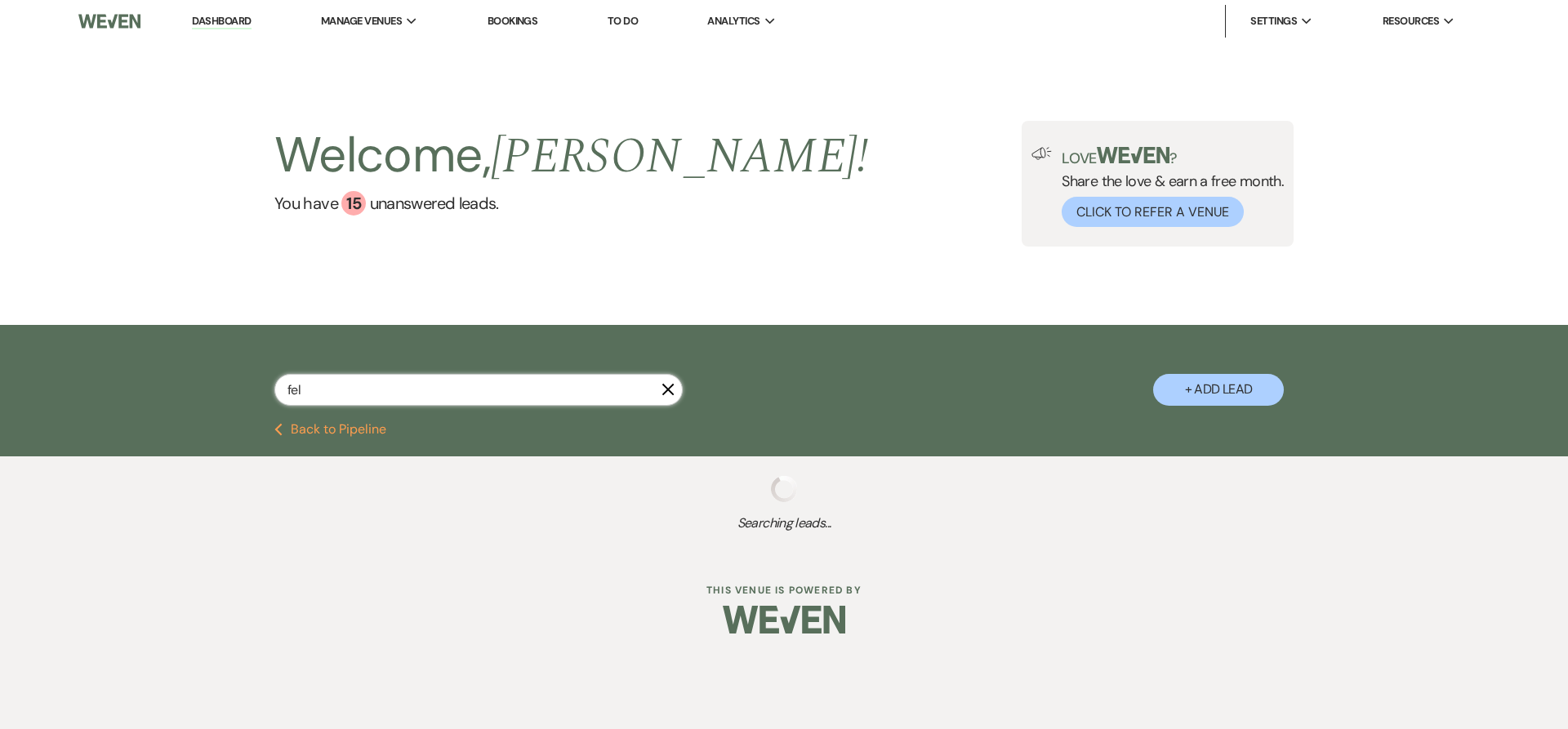
select select "8"
select select "5"
select select "8"
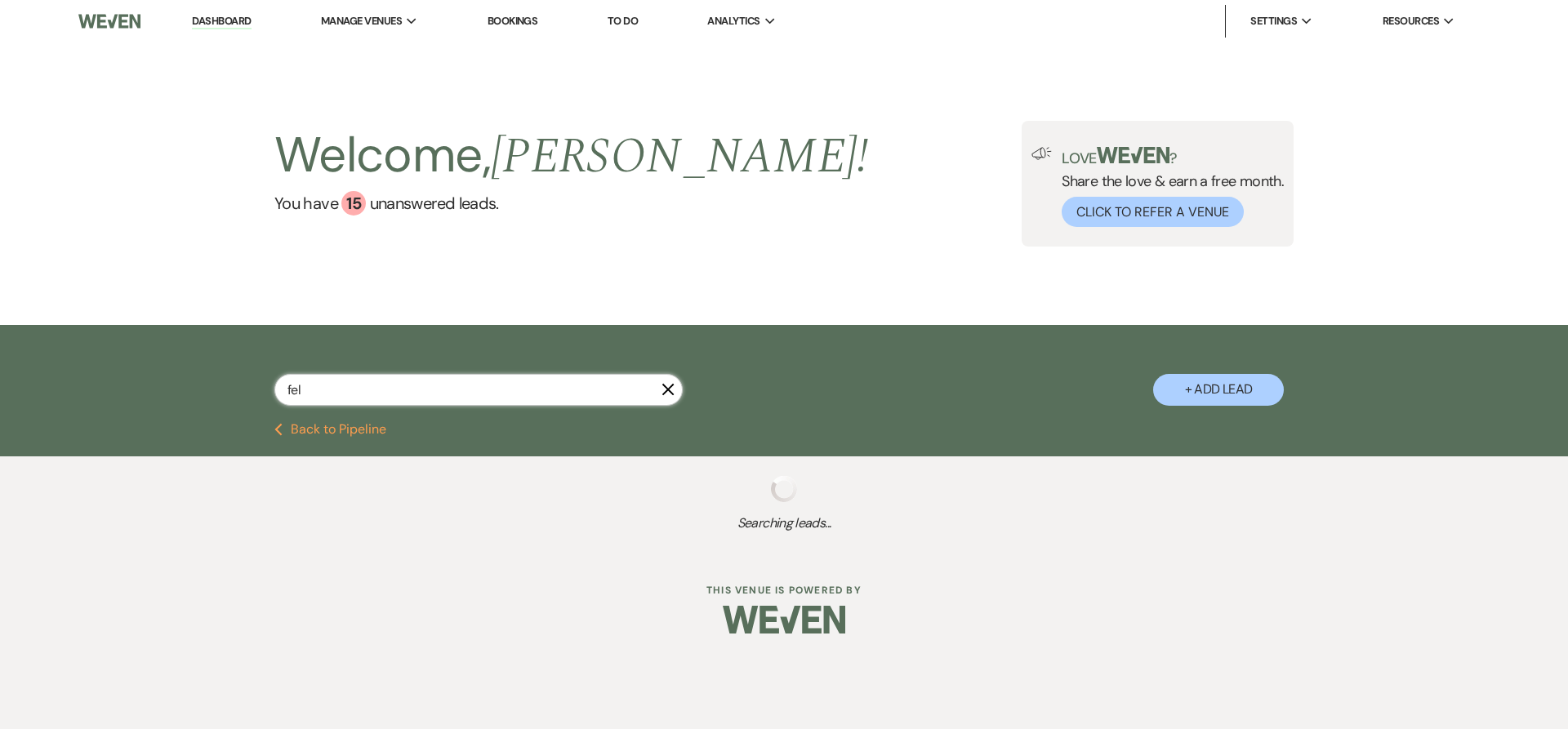
select select "8"
select select "5"
select select "8"
select select "5"
select select "8"
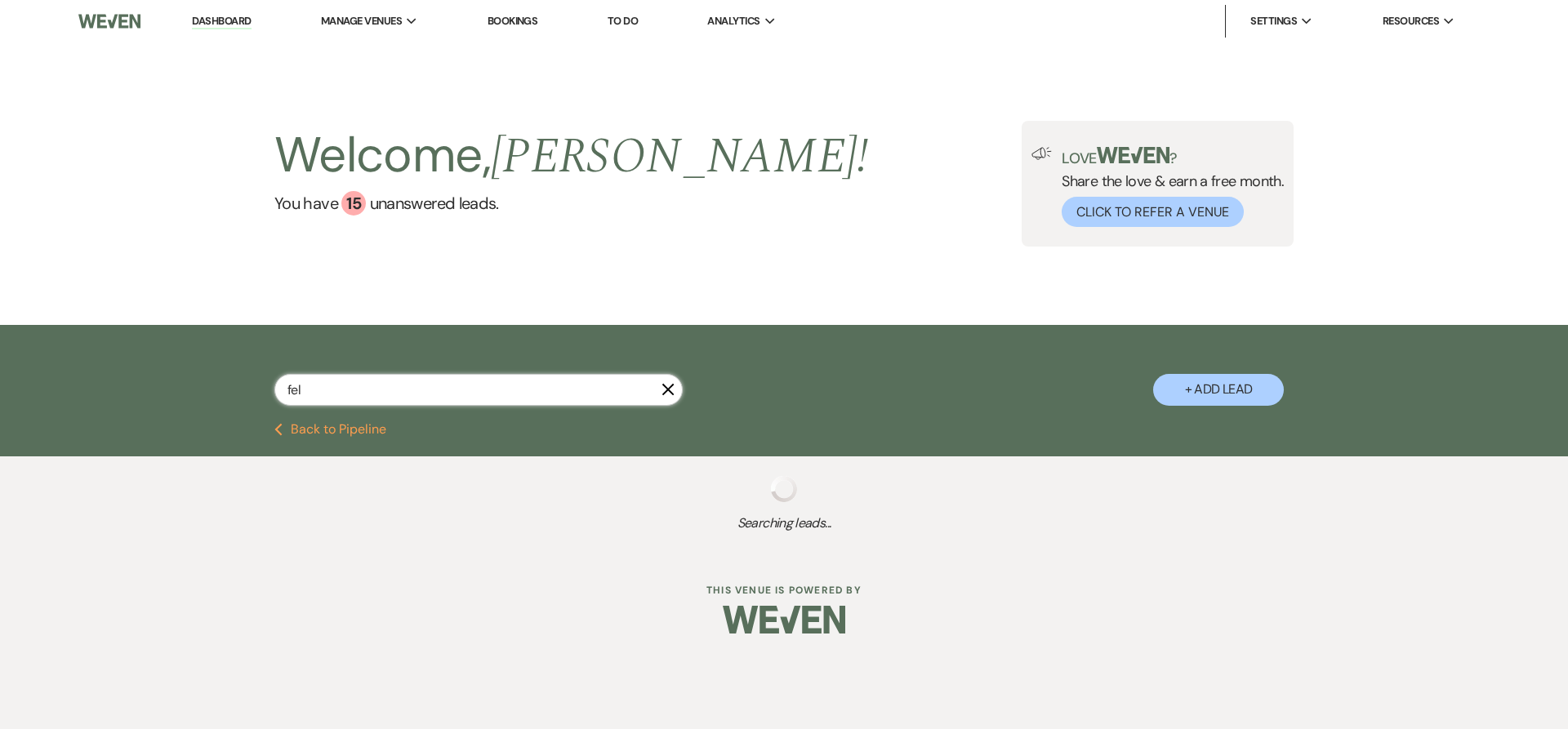
select select "5"
select select "8"
select select "5"
select select "8"
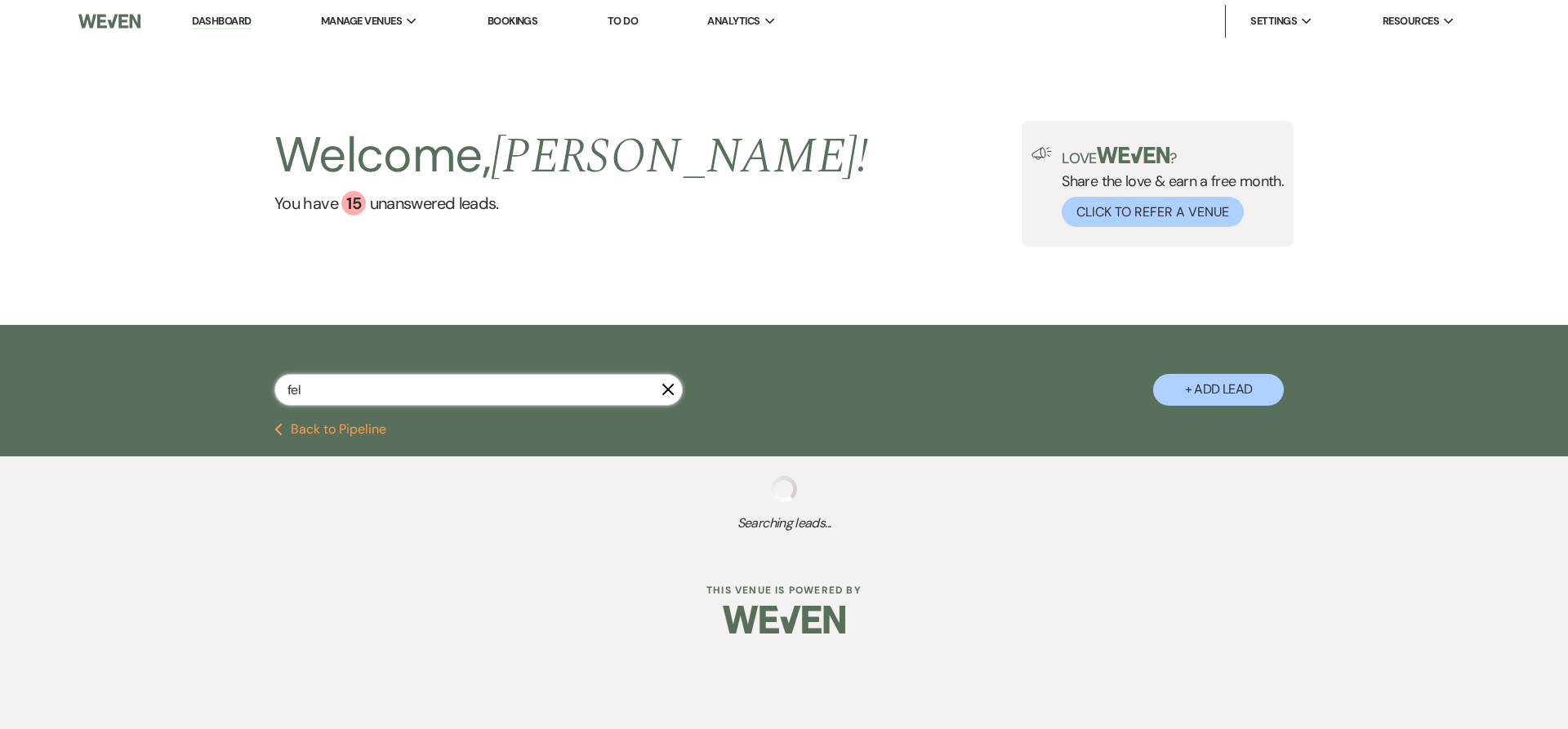
select select "8"
select select "5"
select select "8"
select select "5"
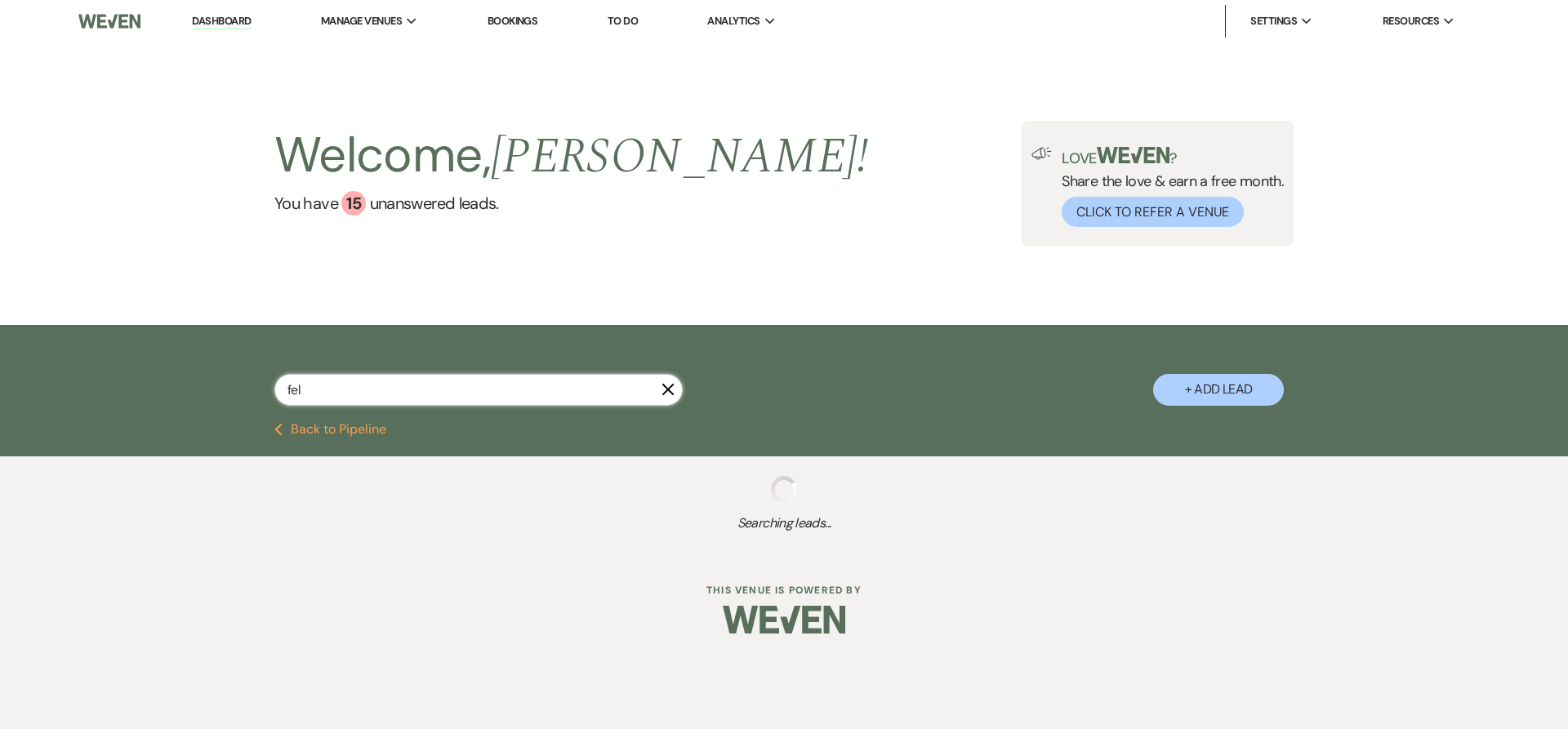
select select "8"
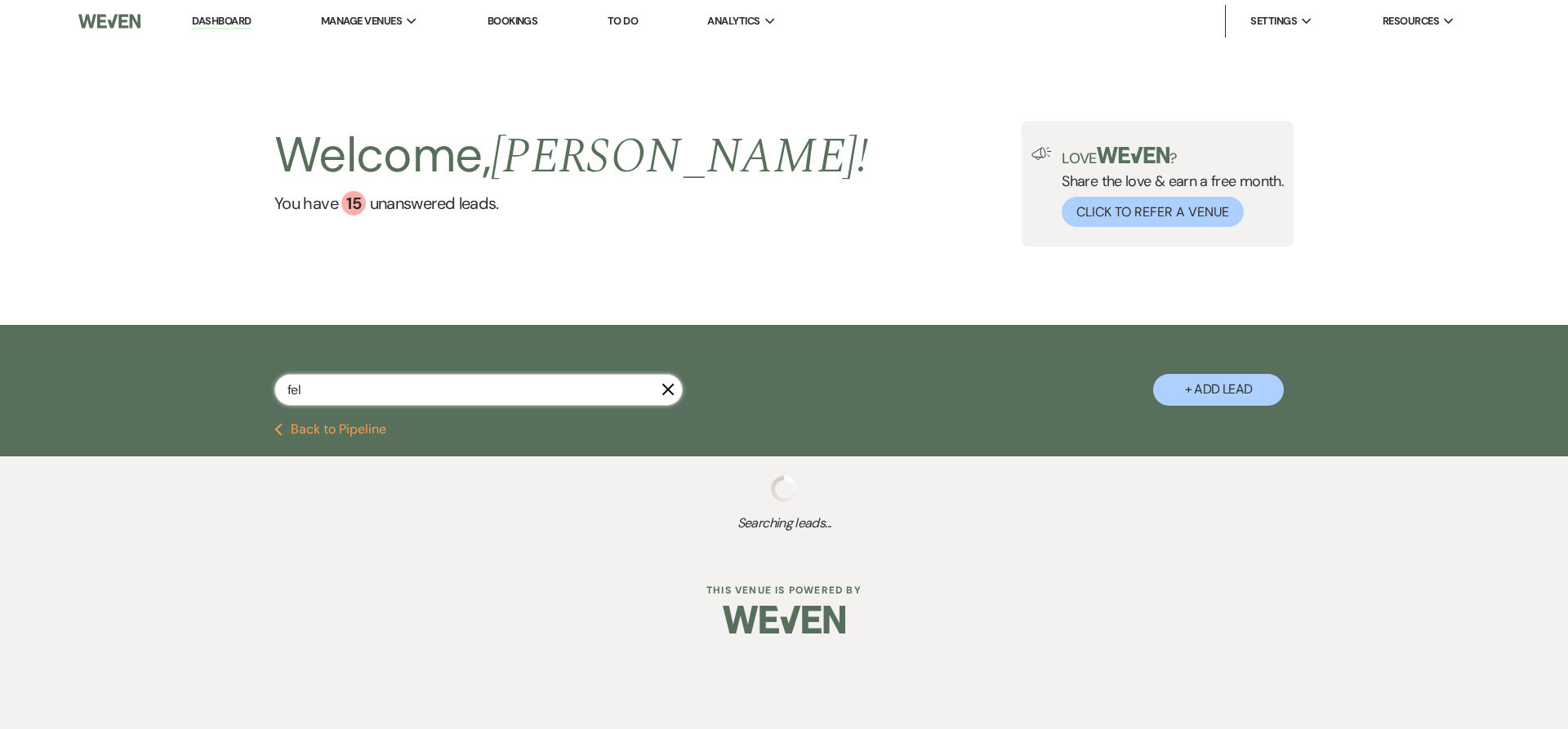
select select "1"
select select "8"
select select "5"
select select "8"
select select "5"
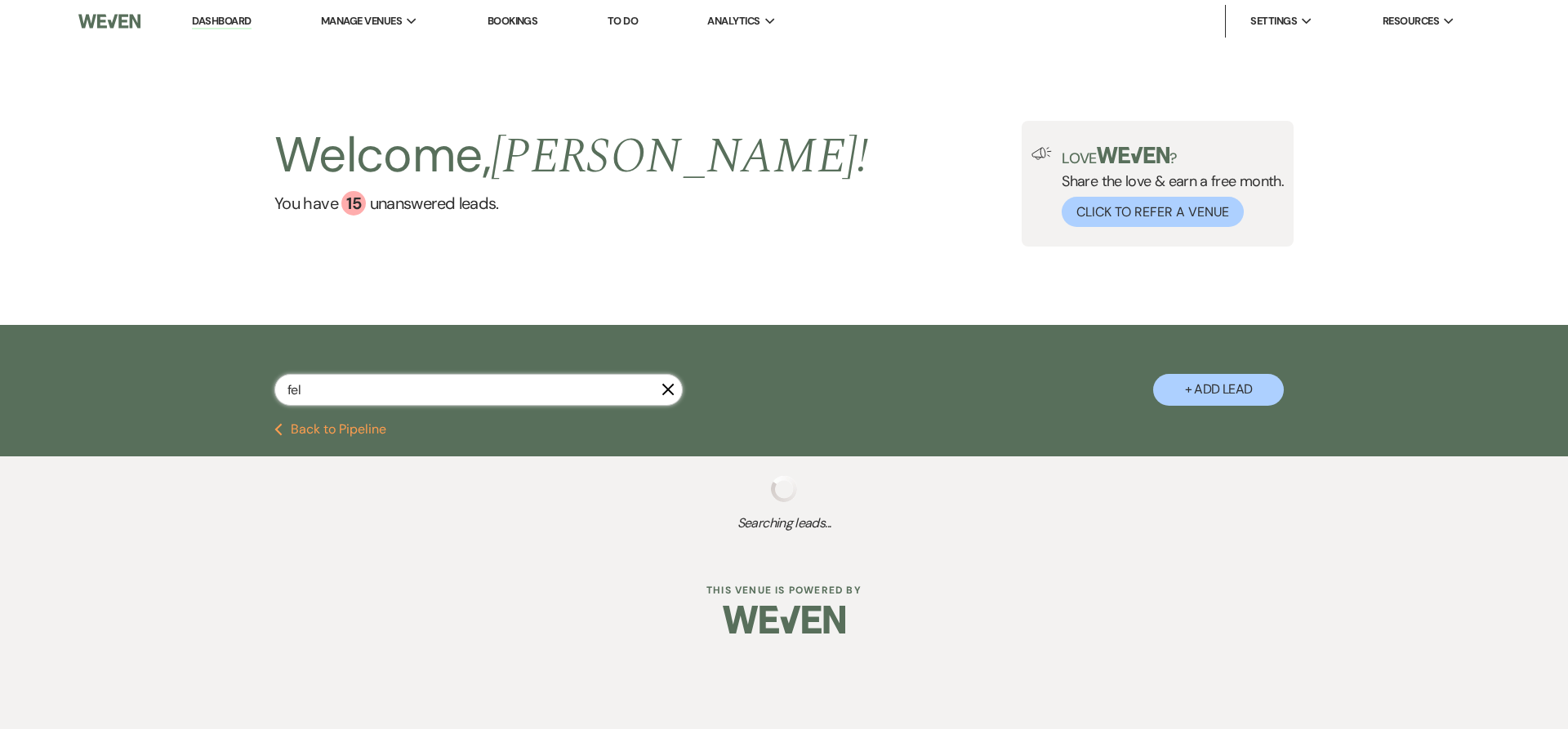
select select "8"
select select "5"
select select "8"
select select "5"
select select "8"
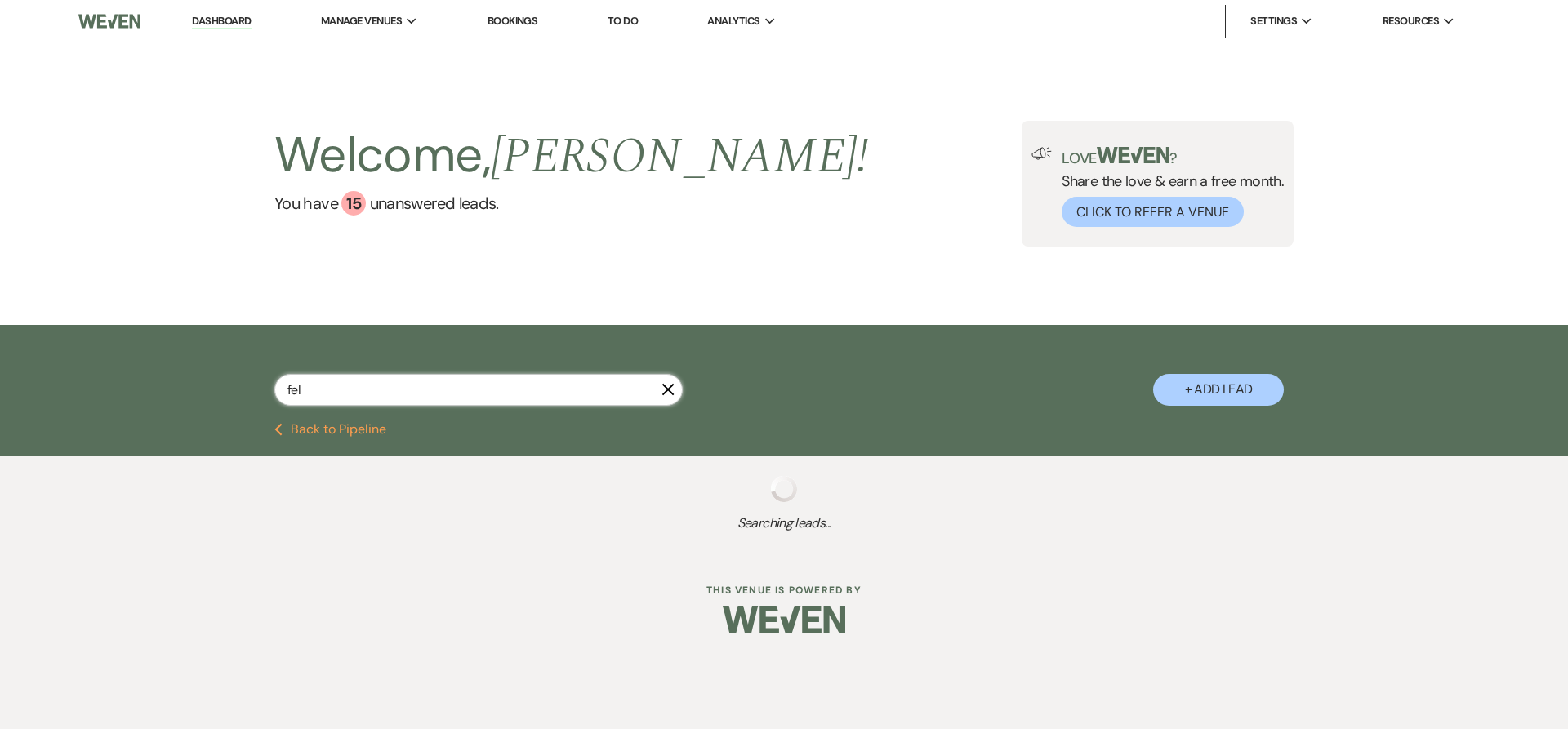
select select "8"
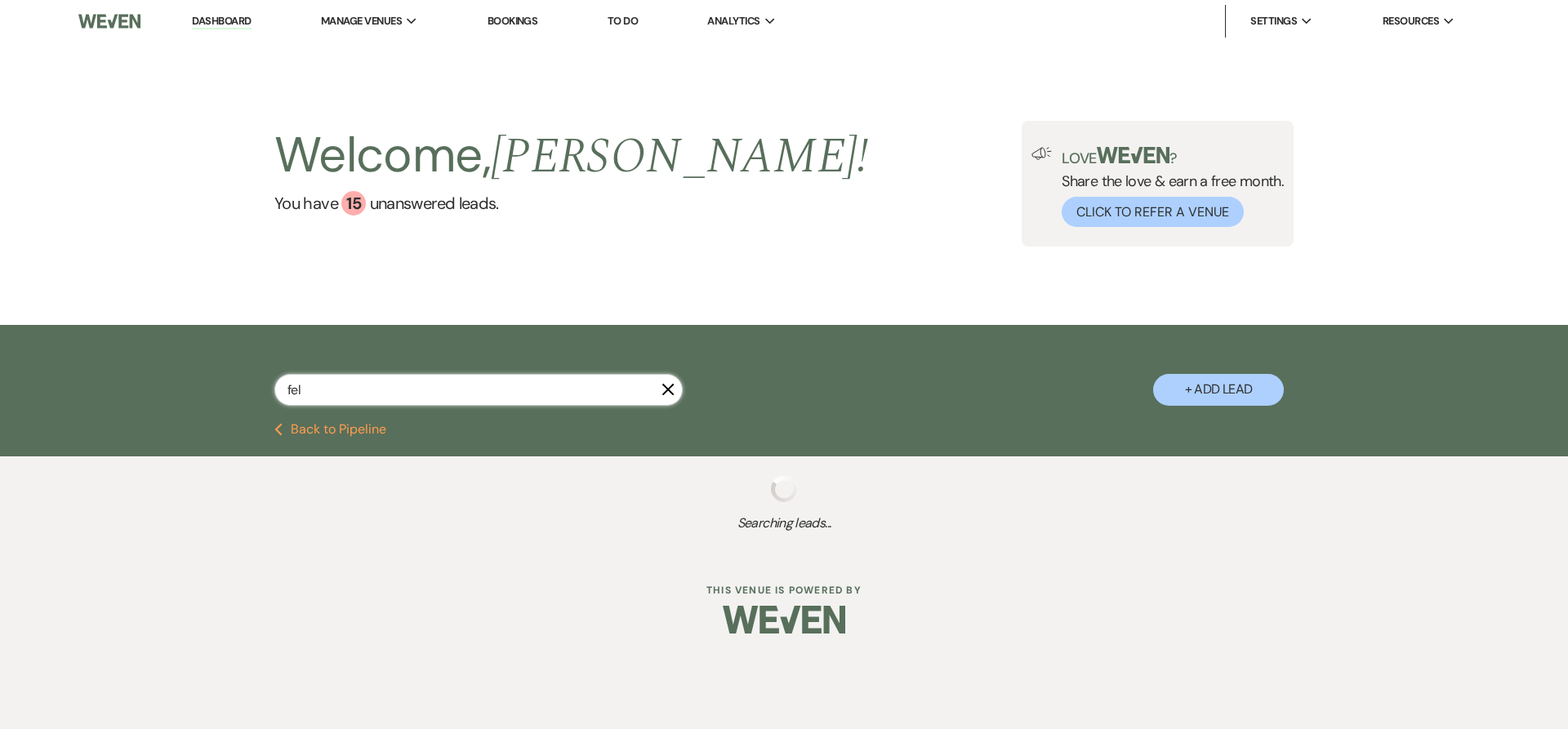
select select "5"
select select "8"
select select "5"
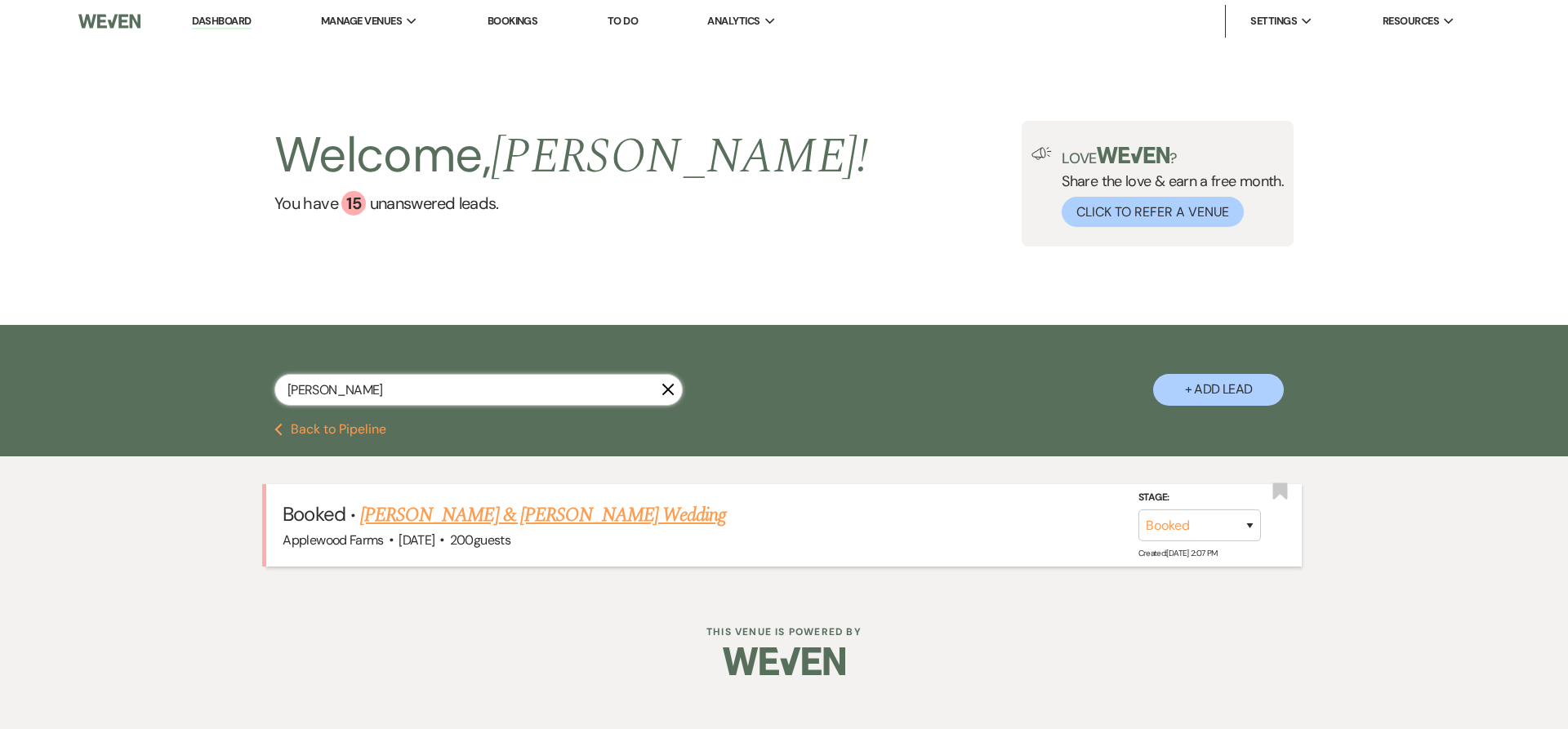
type input "[PERSON_NAME]"
click at [463, 512] on link "[PERSON_NAME] & [PERSON_NAME] Wedding" at bounding box center [542, 515] width 366 height 29
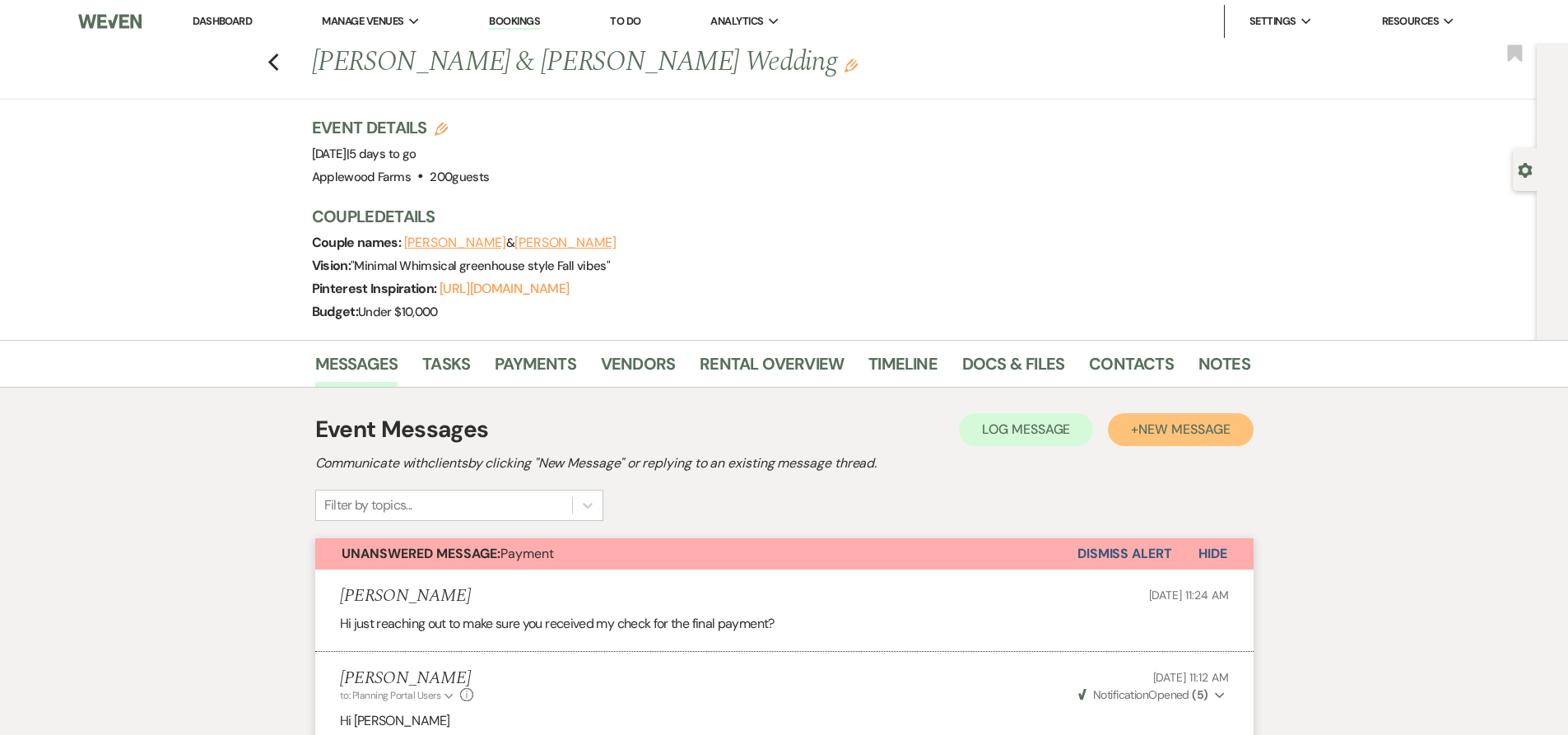
click at [1207, 422] on span "New Message" at bounding box center [1184, 429] width 92 height 17
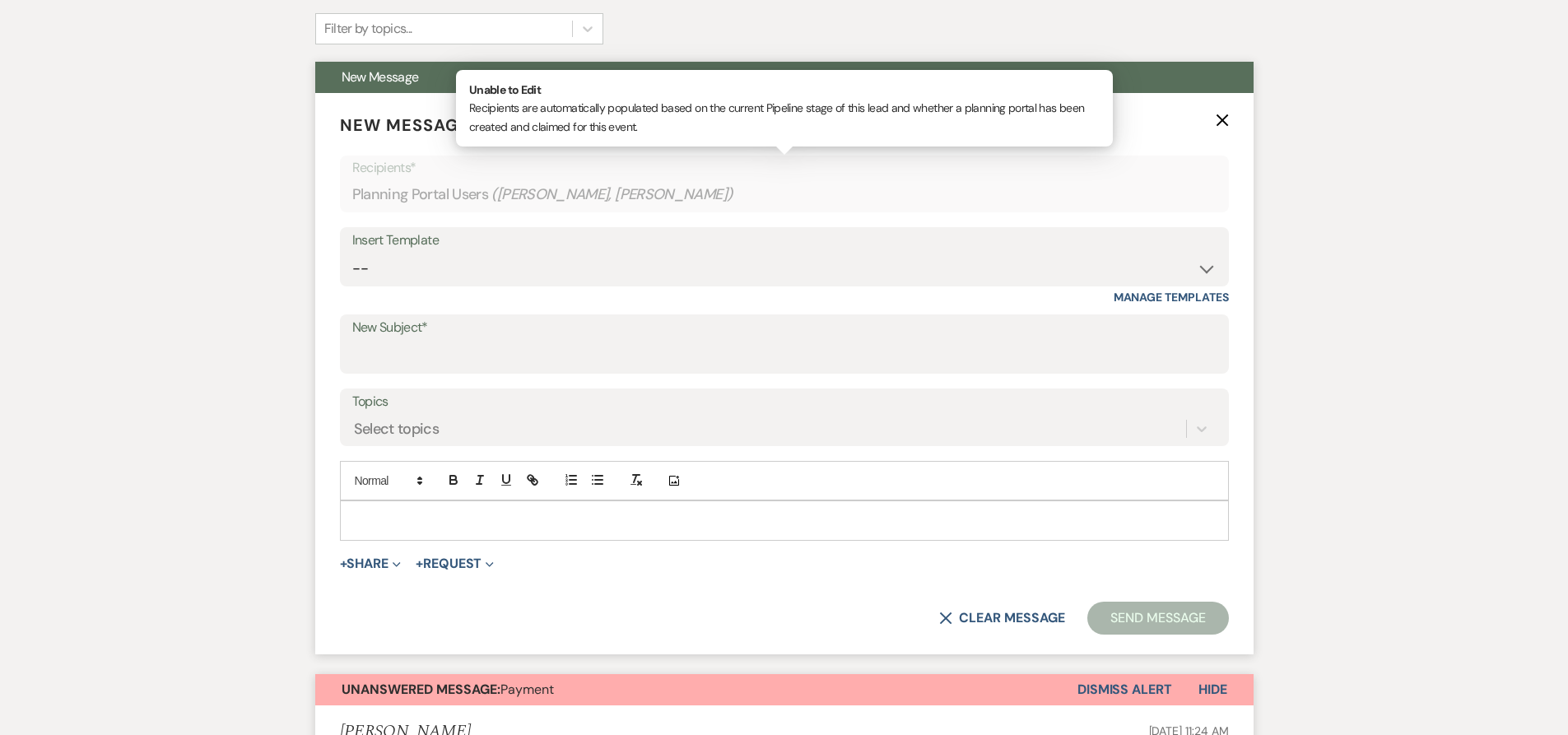
scroll to position [658, 0]
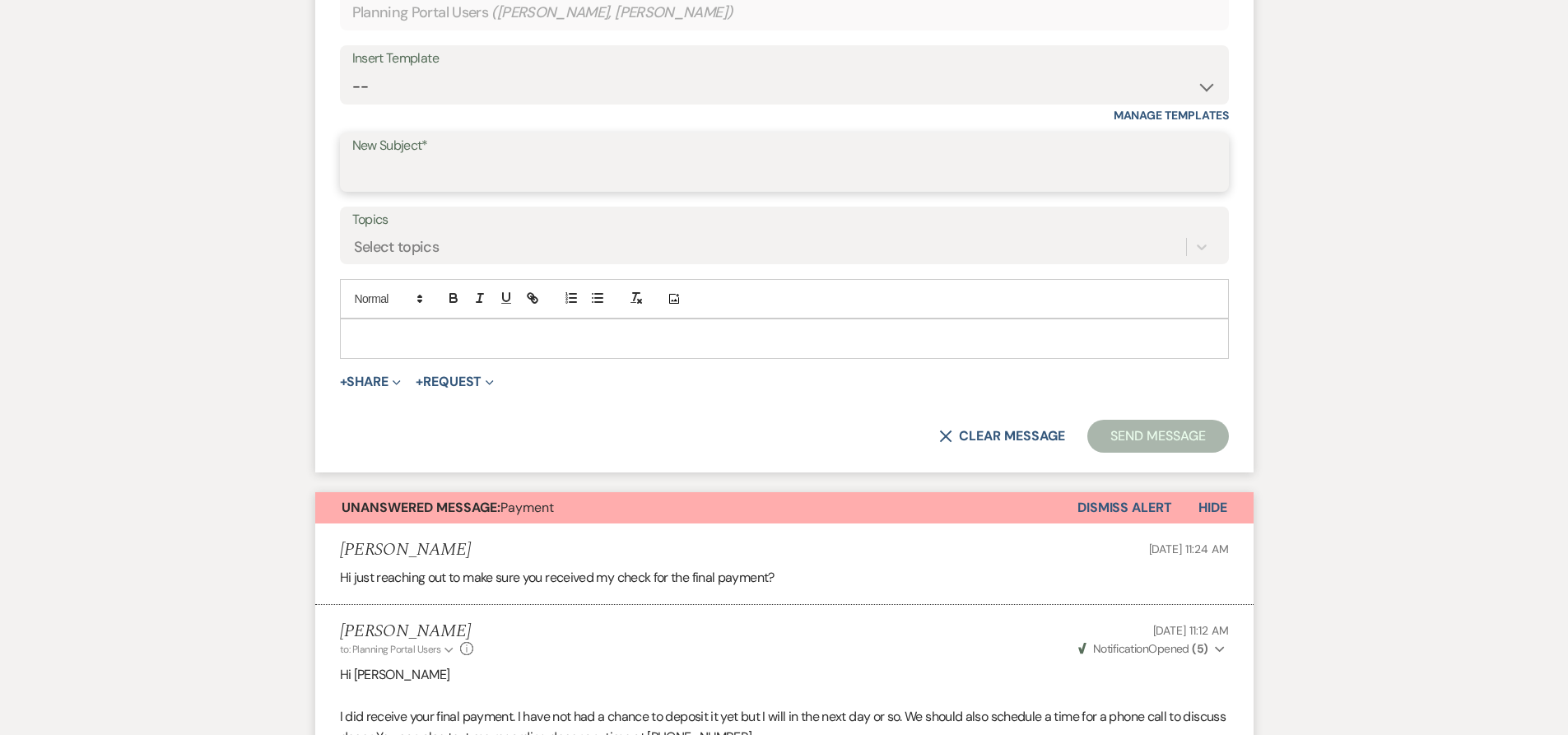
click at [451, 174] on input "New Subject*" at bounding box center [784, 174] width 864 height 32
type input "Bar hours"
click at [391, 328] on div at bounding box center [784, 337] width 887 height 37
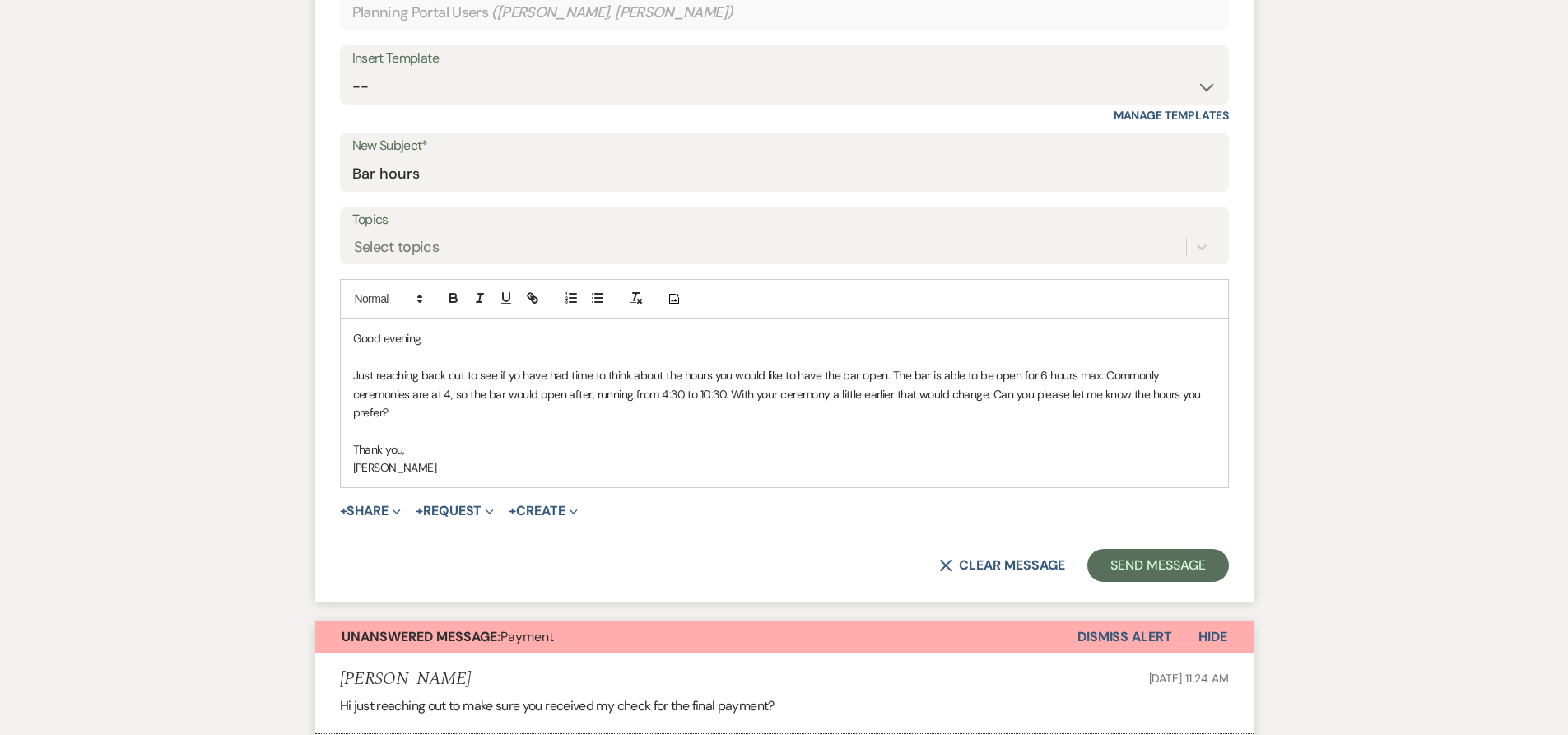
click at [1081, 568] on div "X Clear message Send Message" at bounding box center [784, 566] width 889 height 33
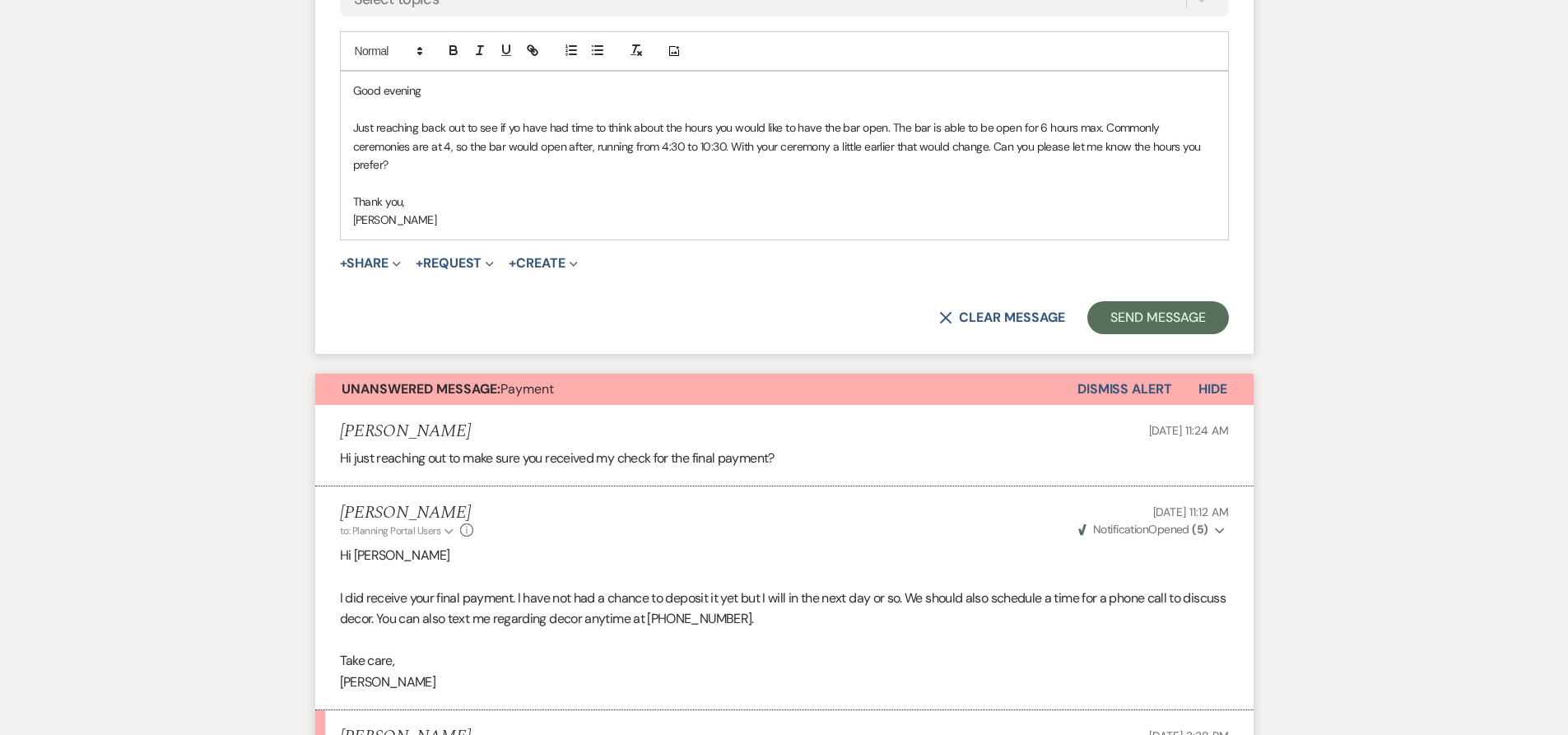
scroll to position [1153, 0]
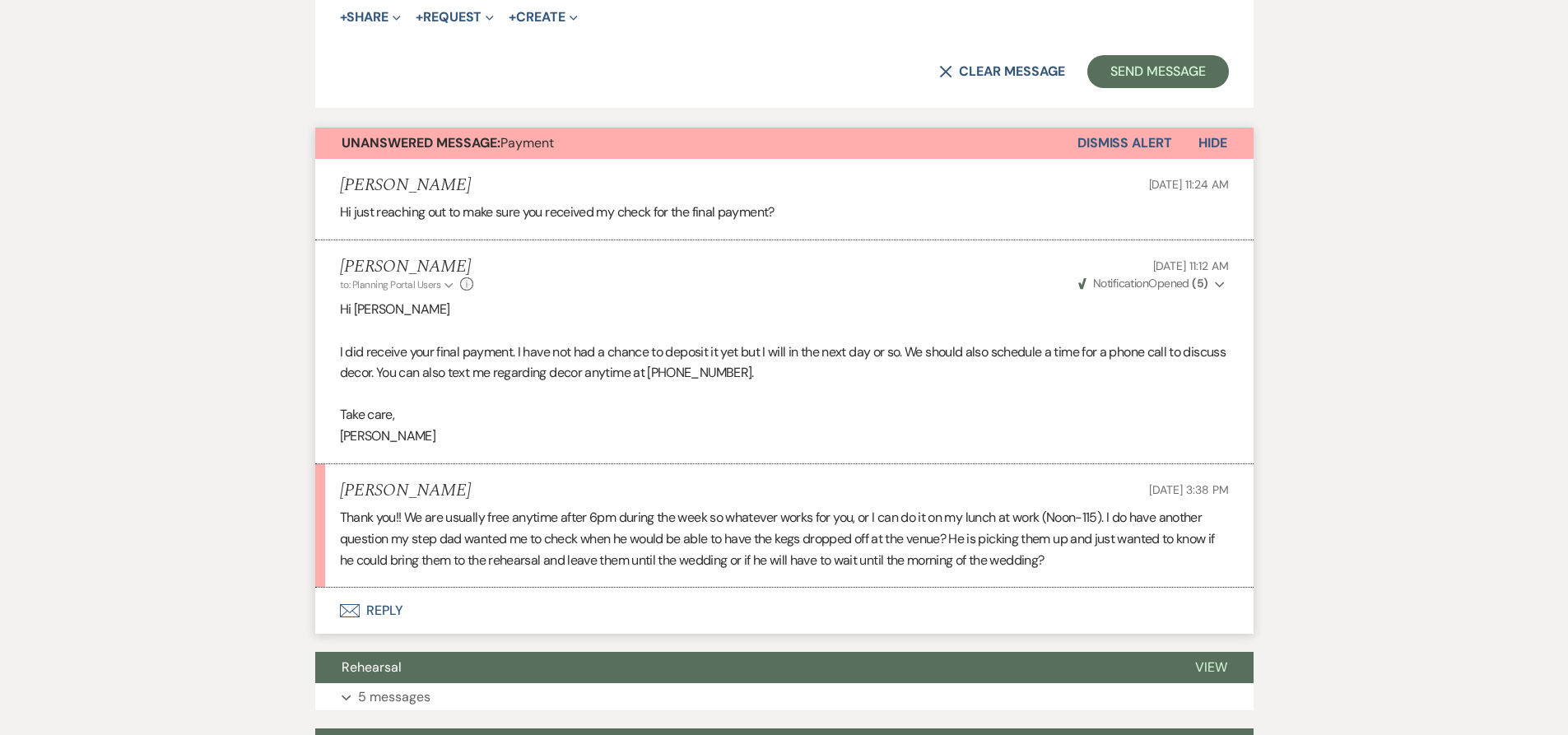
click at [1143, 139] on button "Dismiss Alert" at bounding box center [1124, 143] width 95 height 31
